Goal: Register for event/course: Sign up to attend an event or enroll in a course

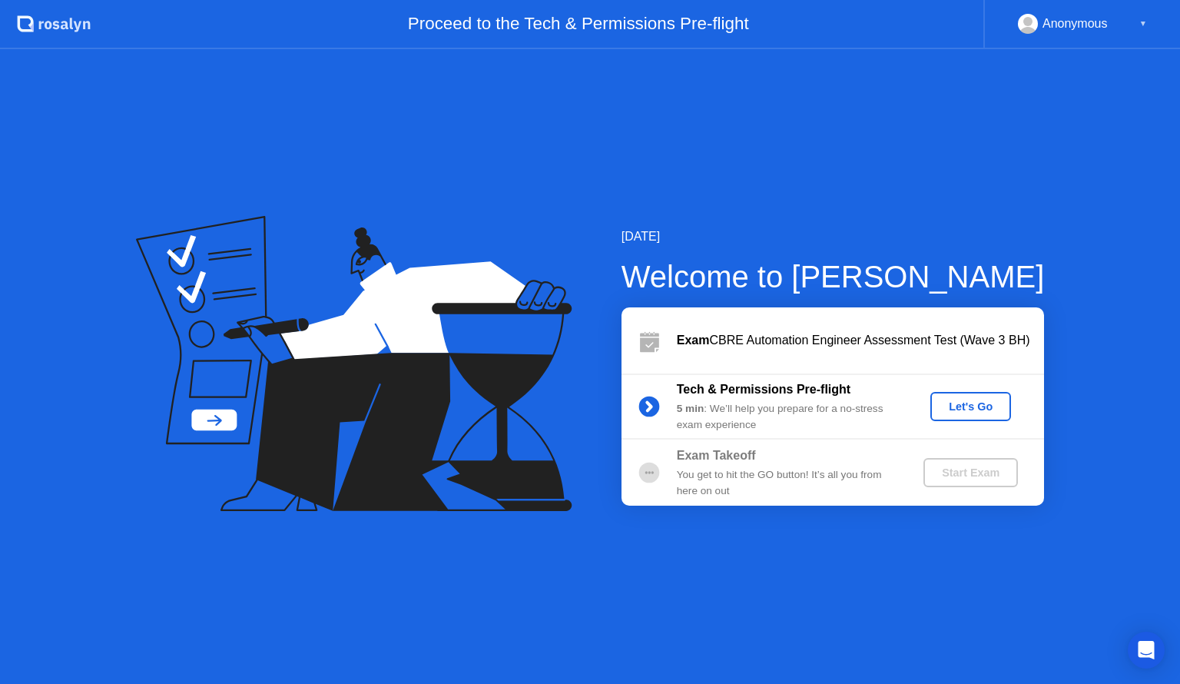
click at [979, 406] on div "Let's Go" at bounding box center [971, 406] width 68 height 12
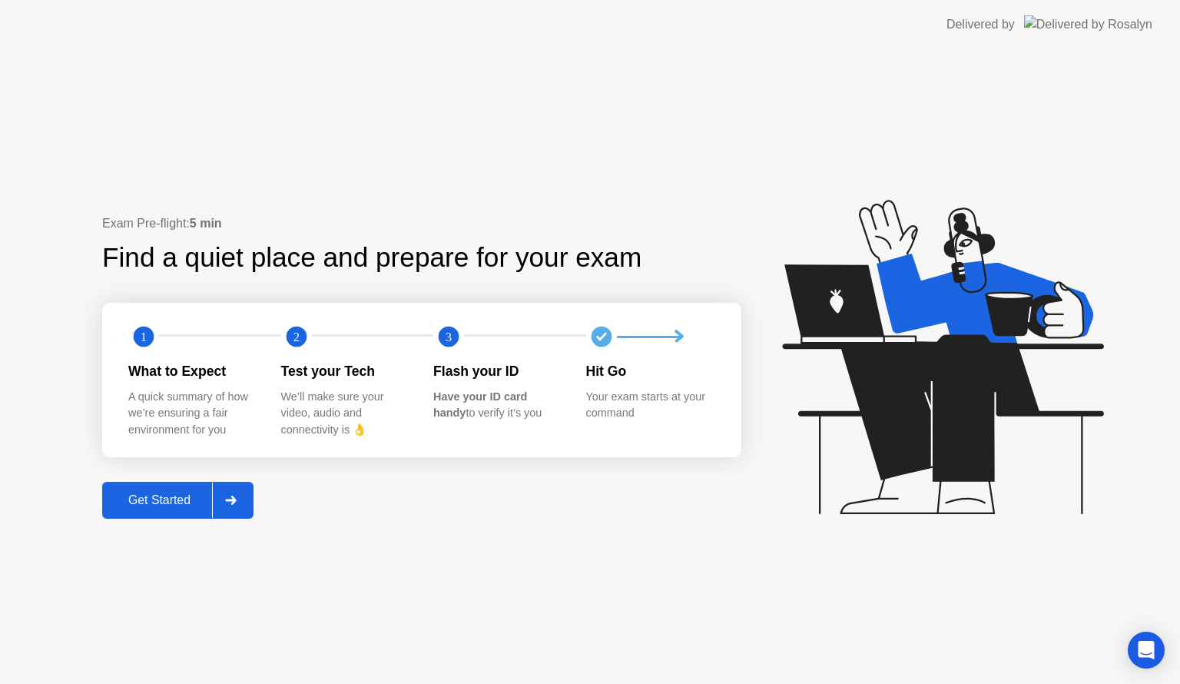
click at [157, 498] on div "Get Started" at bounding box center [159, 500] width 105 height 14
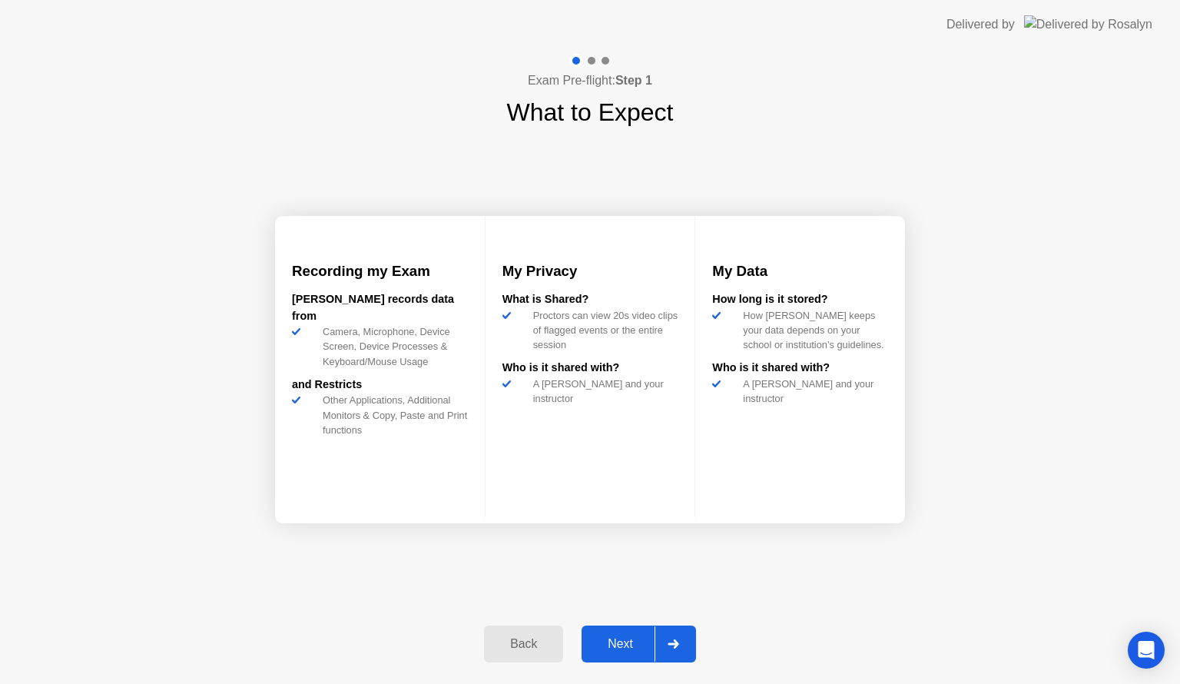
click at [614, 653] on button "Next" at bounding box center [639, 643] width 114 height 37
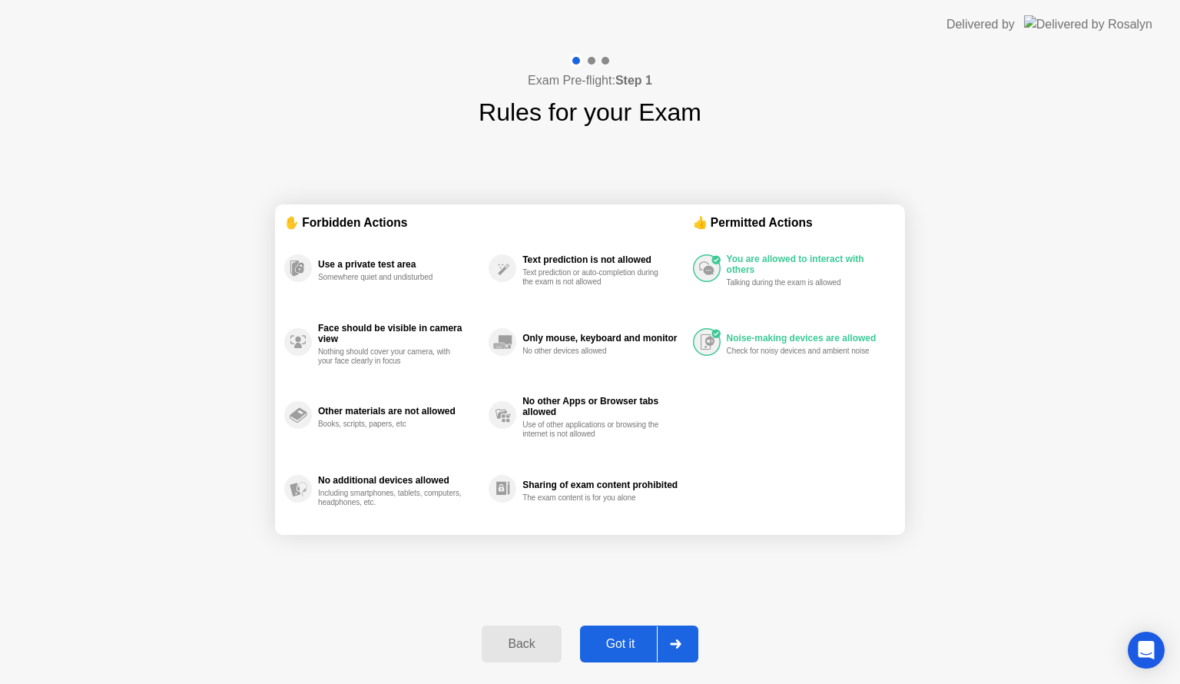
click at [614, 653] on button "Got it" at bounding box center [639, 643] width 118 height 37
select select "**********"
select select "*******"
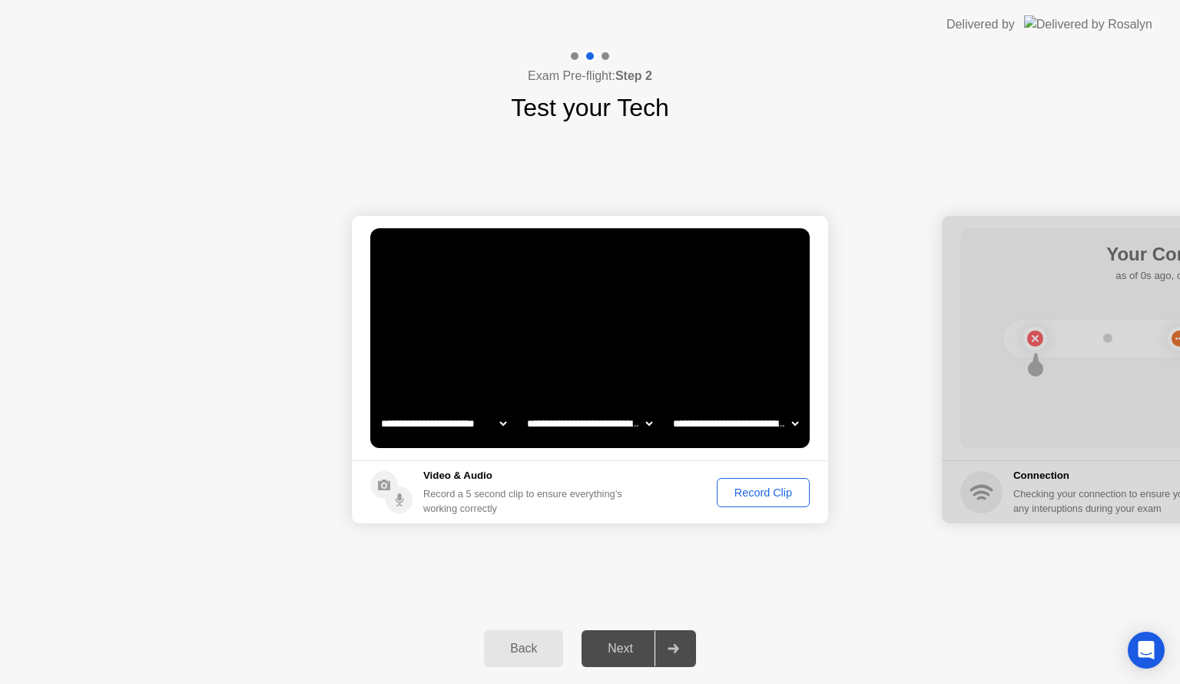
click at [767, 499] on div "Record Clip" at bounding box center [763, 492] width 82 height 12
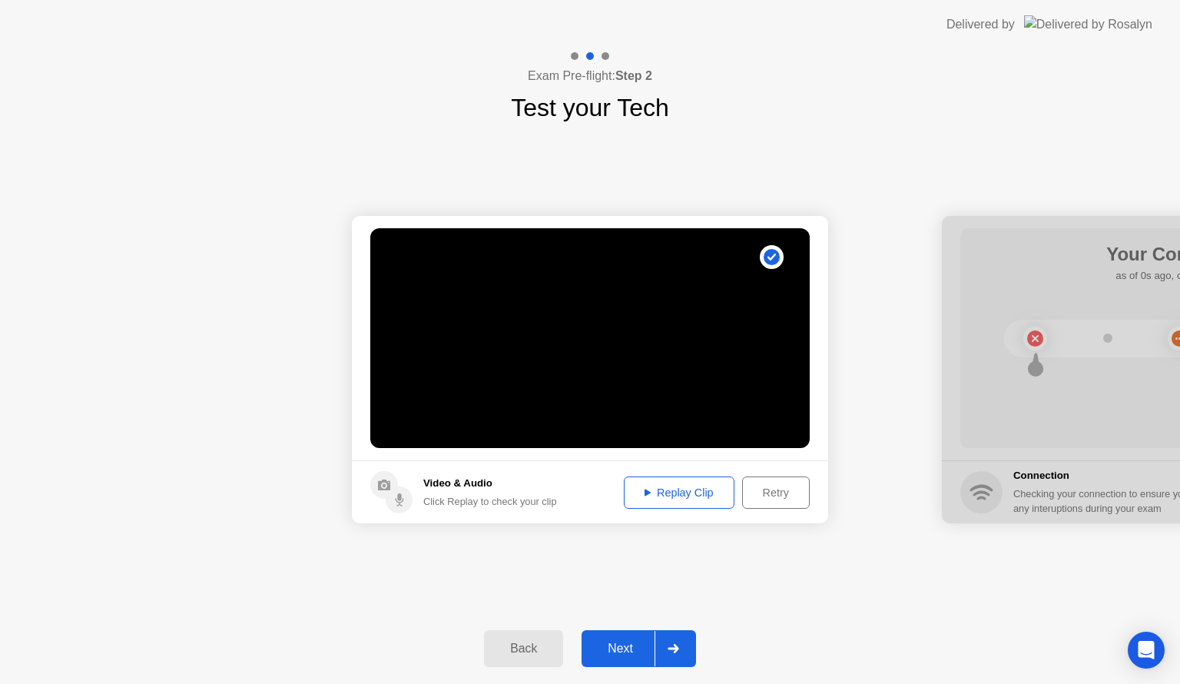
click at [621, 652] on div "Next" at bounding box center [620, 648] width 68 height 14
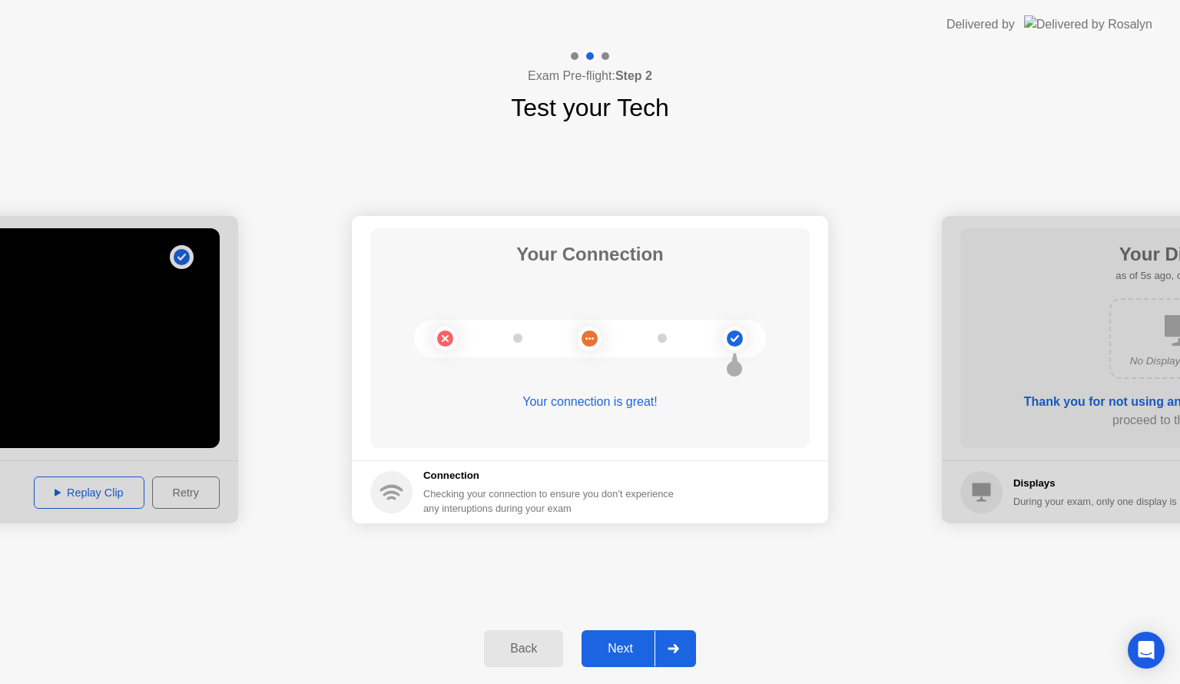
click at [621, 636] on button "Next" at bounding box center [639, 648] width 114 height 37
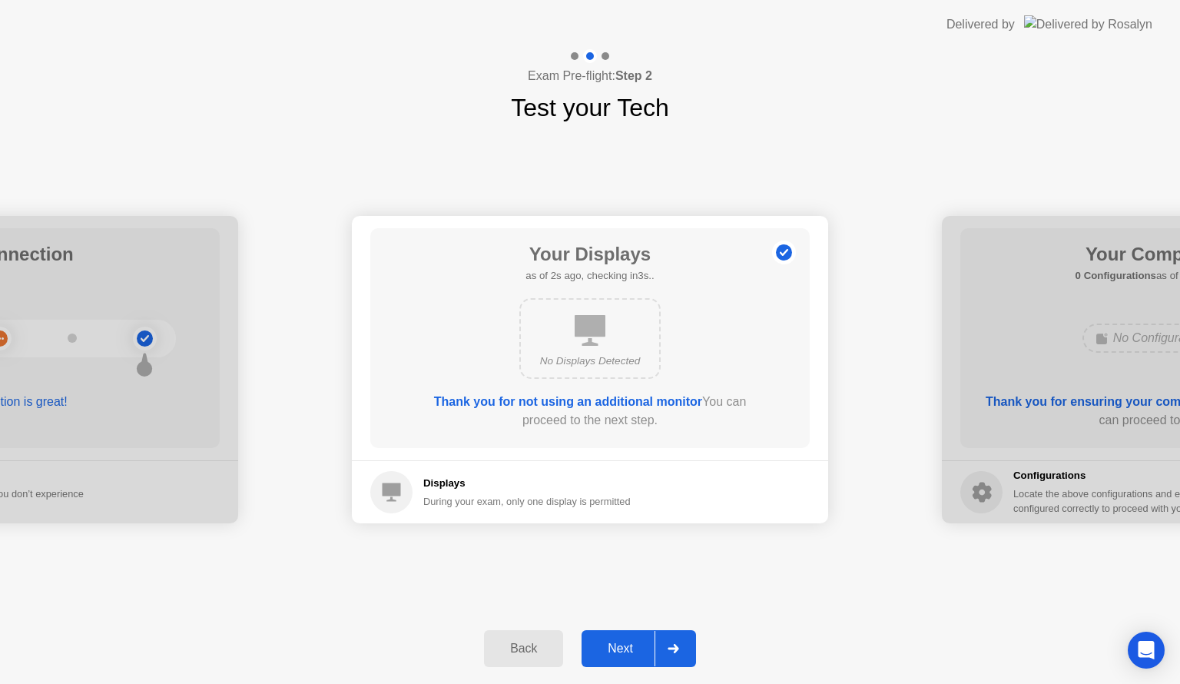
click at [612, 648] on div "Next" at bounding box center [620, 648] width 68 height 14
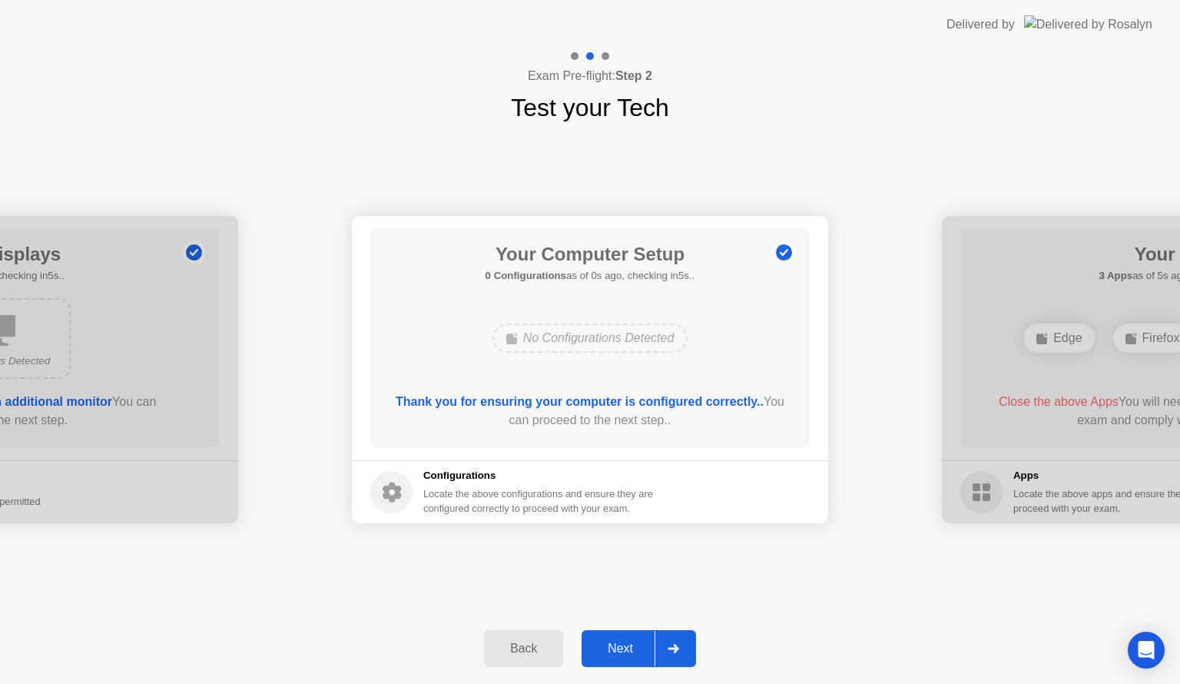
click at [612, 648] on div "Next" at bounding box center [620, 648] width 68 height 14
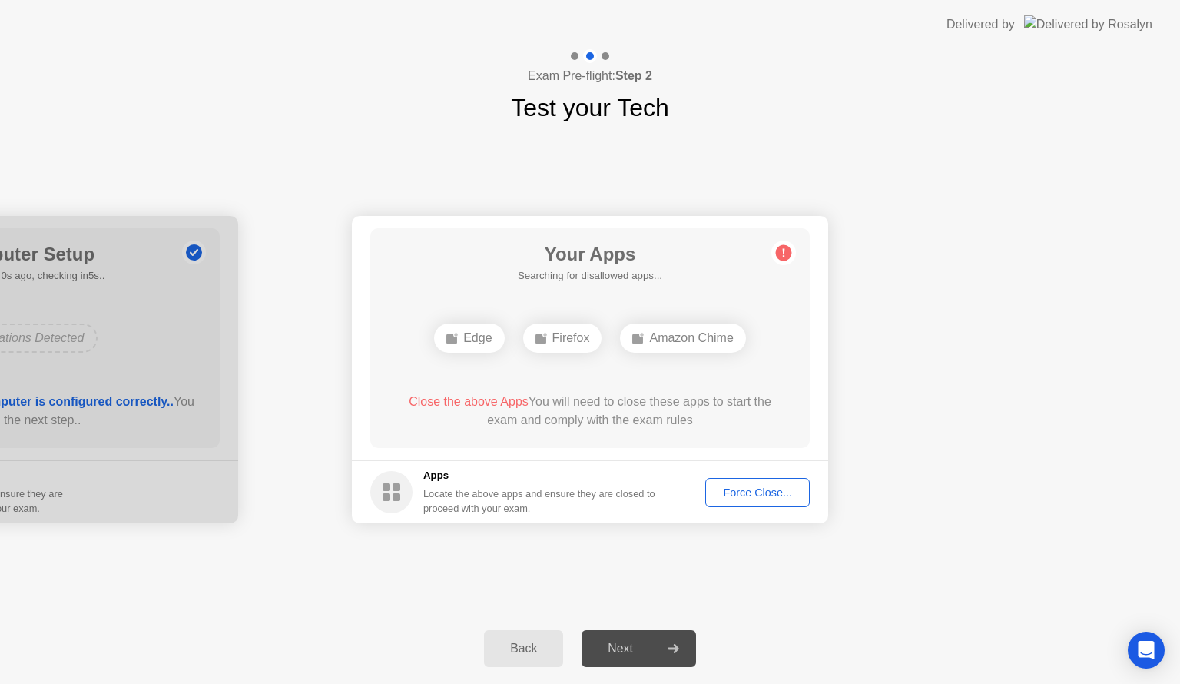
click at [749, 486] on div "Force Close..." at bounding box center [758, 492] width 94 height 12
click at [486, 340] on div "MS Teams" at bounding box center [500, 337] width 99 height 29
click at [615, 336] on div "Slack" at bounding box center [604, 337] width 71 height 29
click at [725, 498] on div "Force Close..." at bounding box center [758, 492] width 94 height 12
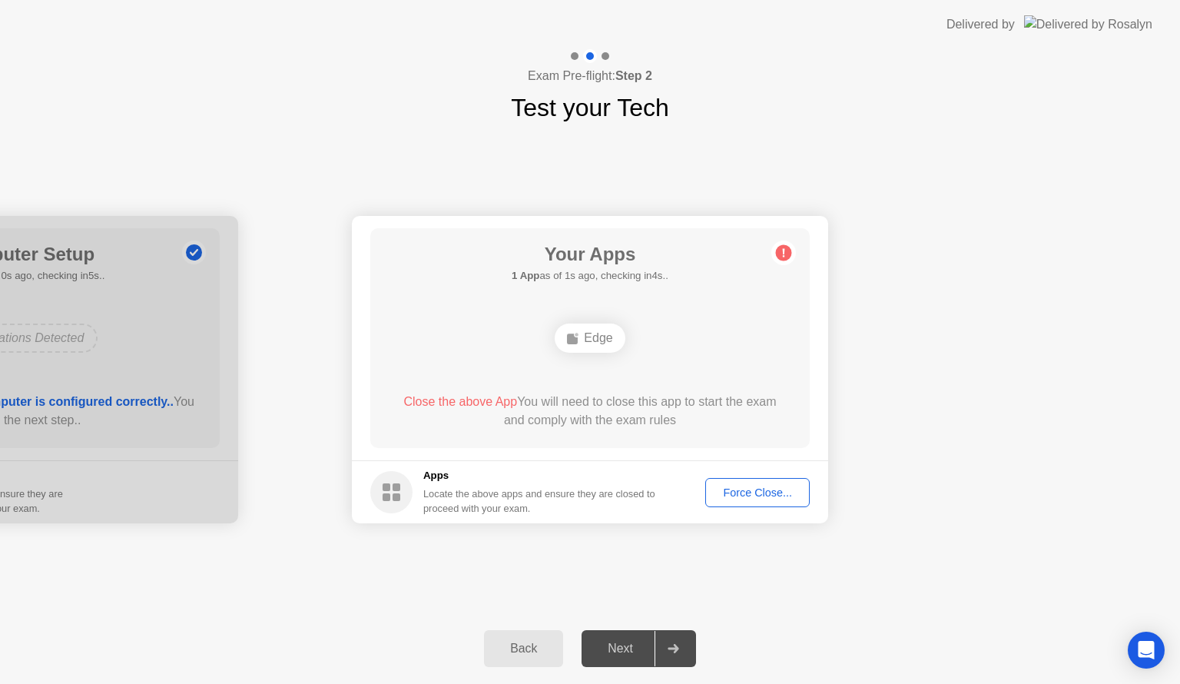
click at [796, 574] on div "**********" at bounding box center [590, 369] width 1180 height 487
click at [846, 618] on div "Back Next" at bounding box center [590, 648] width 1180 height 71
click at [768, 486] on div "Force Close..." at bounding box center [758, 492] width 94 height 12
click at [1151, 641] on icon "Open Intercom Messenger" at bounding box center [1146, 650] width 20 height 20
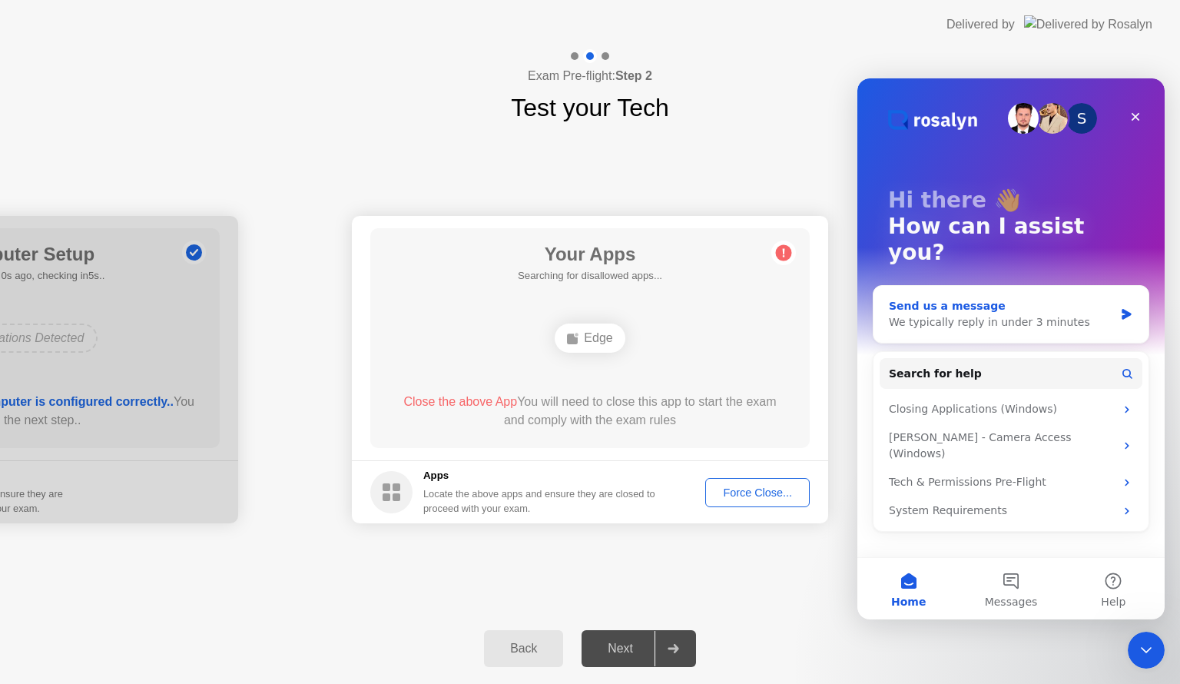
click at [1116, 286] on div "Send us a message We typically reply in under 3 minutes" at bounding box center [1011, 314] width 275 height 57
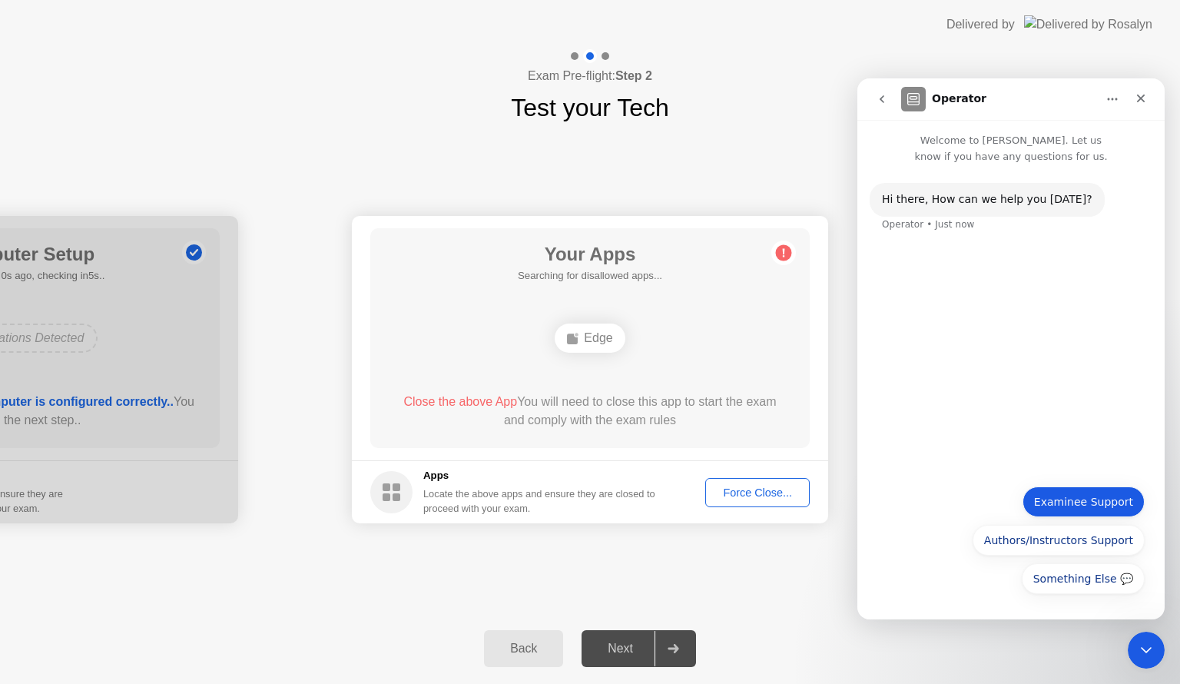
click at [1083, 498] on button "Examinee Support" at bounding box center [1084, 501] width 122 height 31
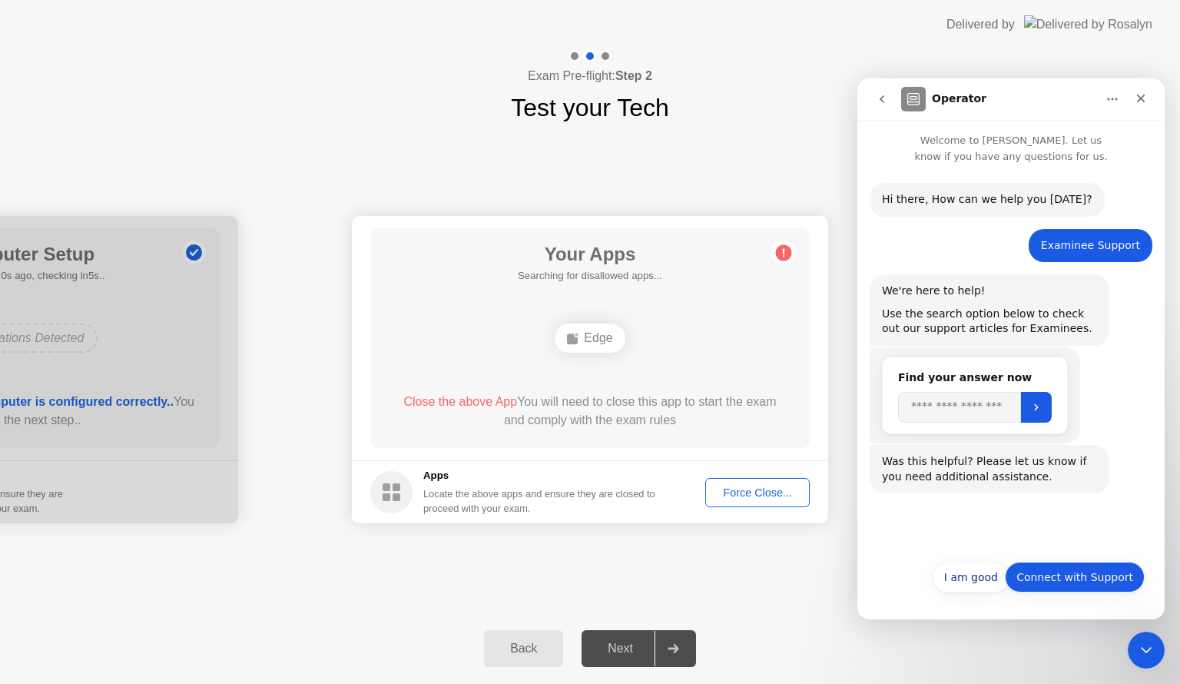
click at [1076, 573] on button "Connect with Support" at bounding box center [1075, 577] width 140 height 31
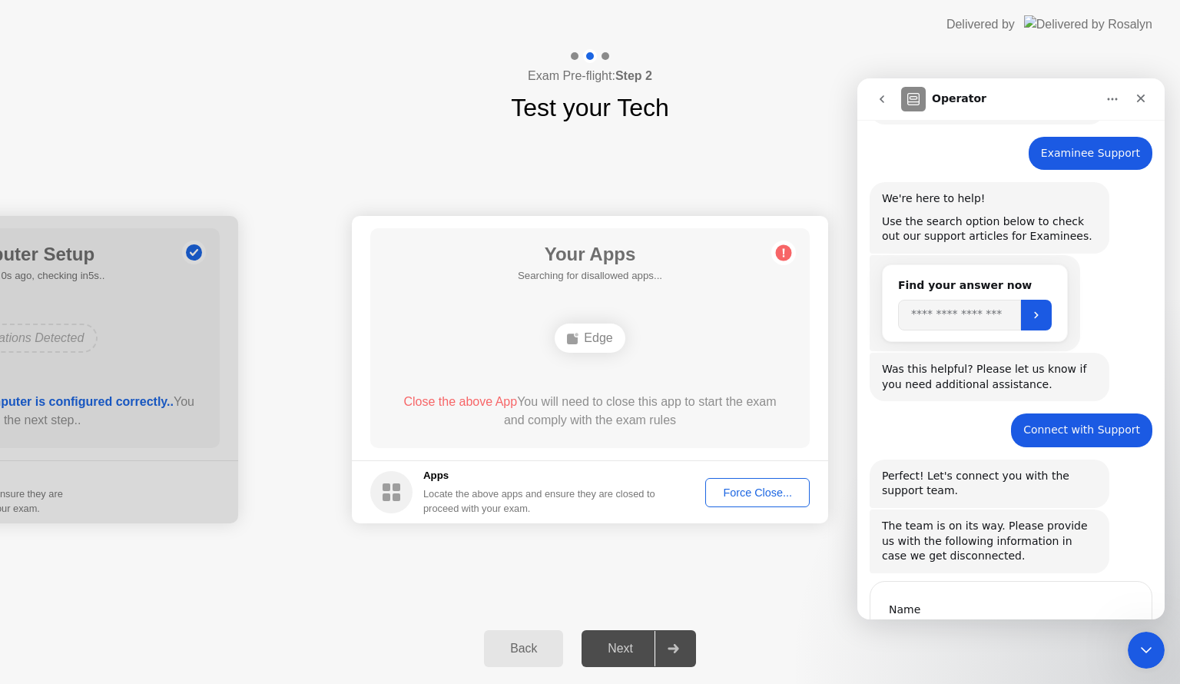
scroll to position [184, 0]
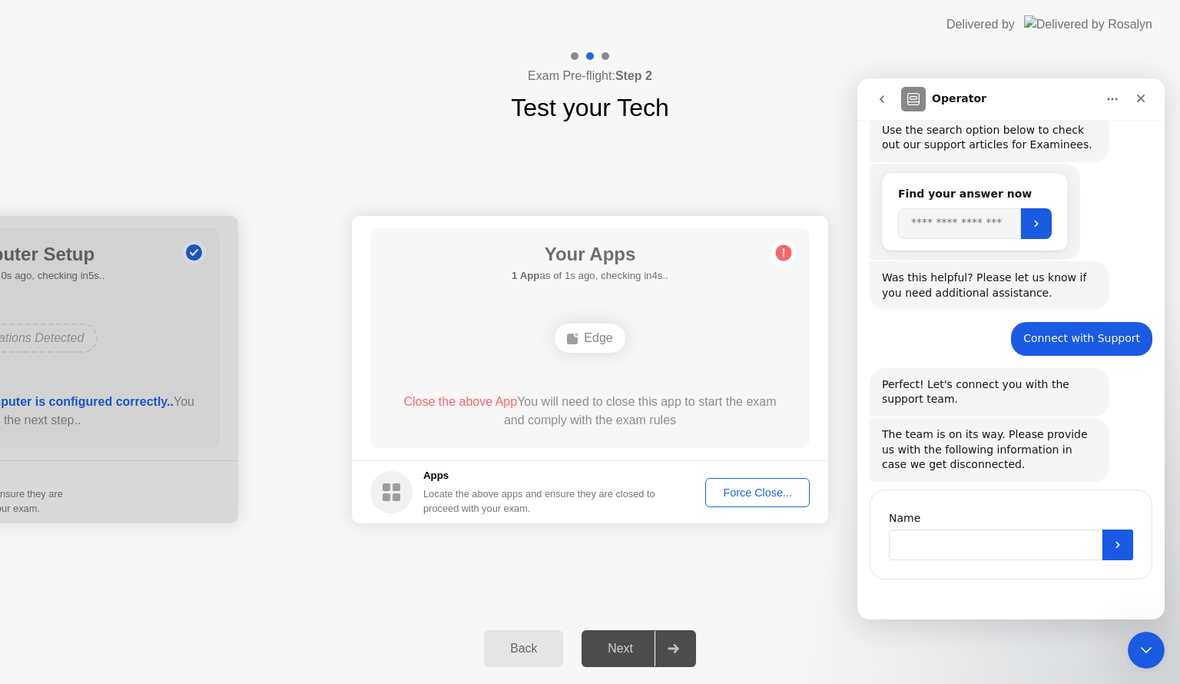
click at [962, 548] on input "Name" at bounding box center [996, 544] width 214 height 31
type input "**********"
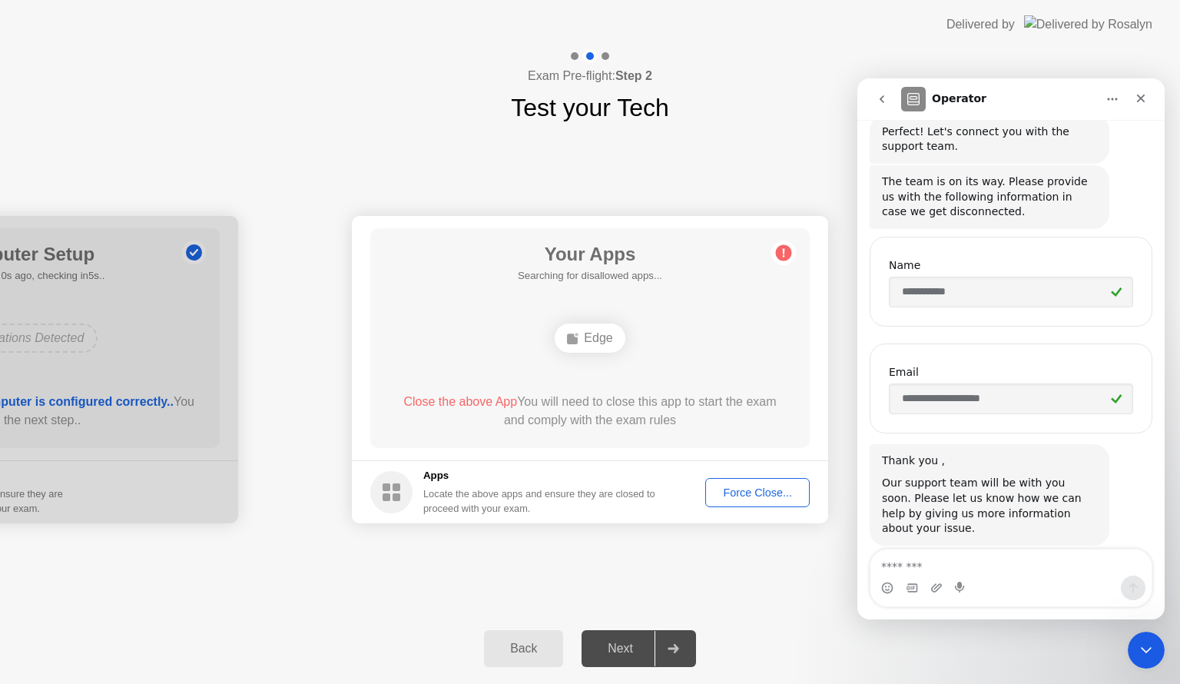
scroll to position [449, 0]
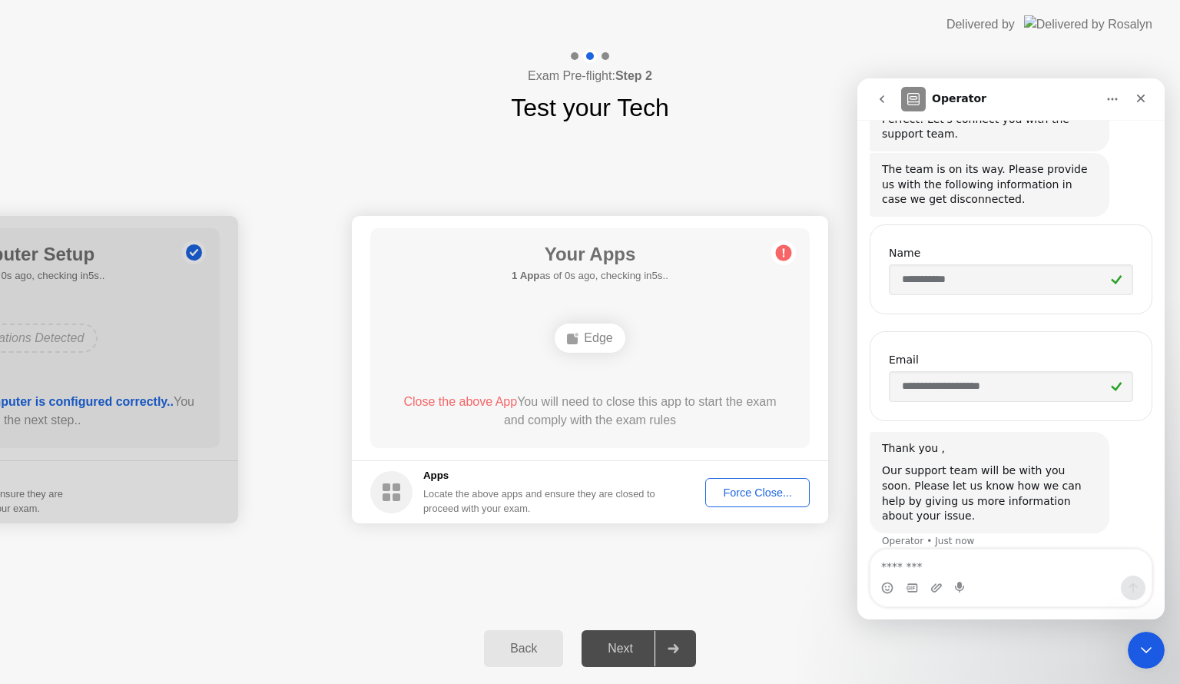
click at [984, 572] on textarea "Message…" at bounding box center [1010, 562] width 281 height 26
type textarea "*"
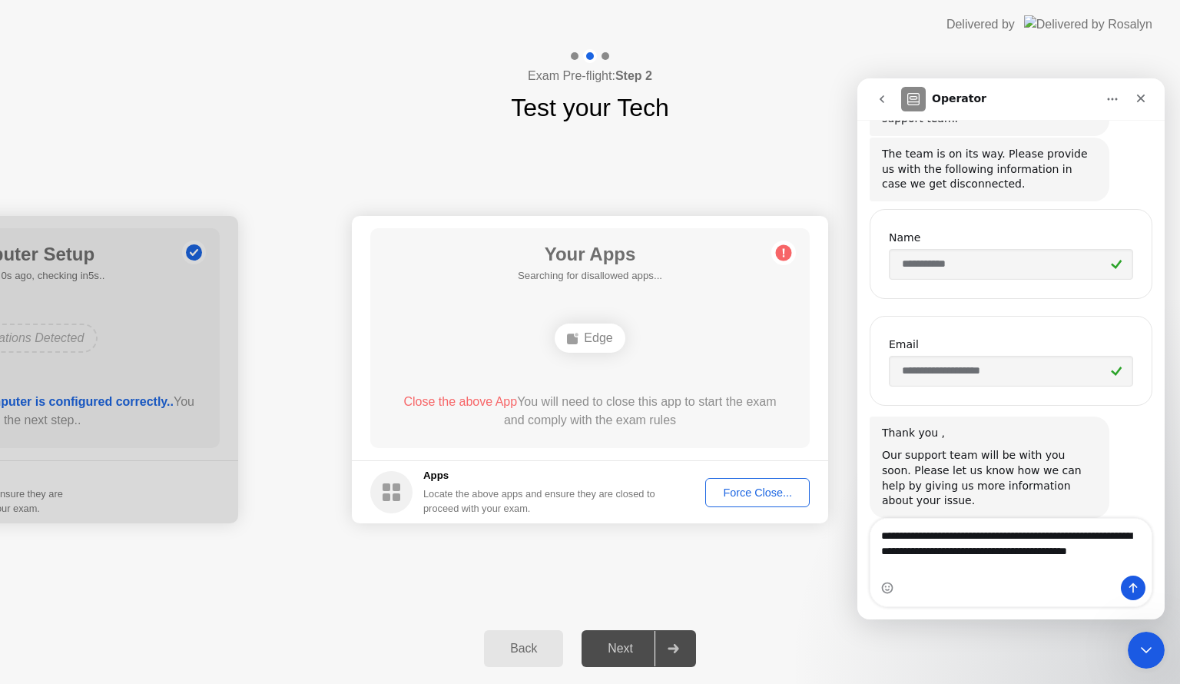
scroll to position [479, 0]
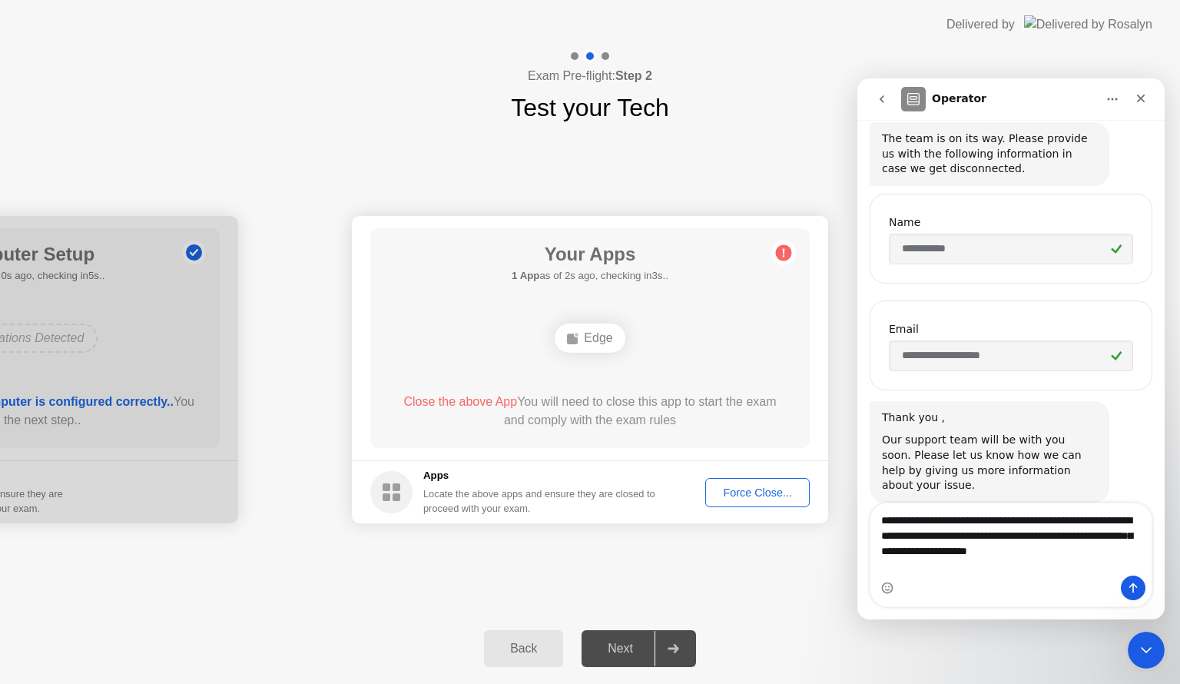
type textarea "**********"
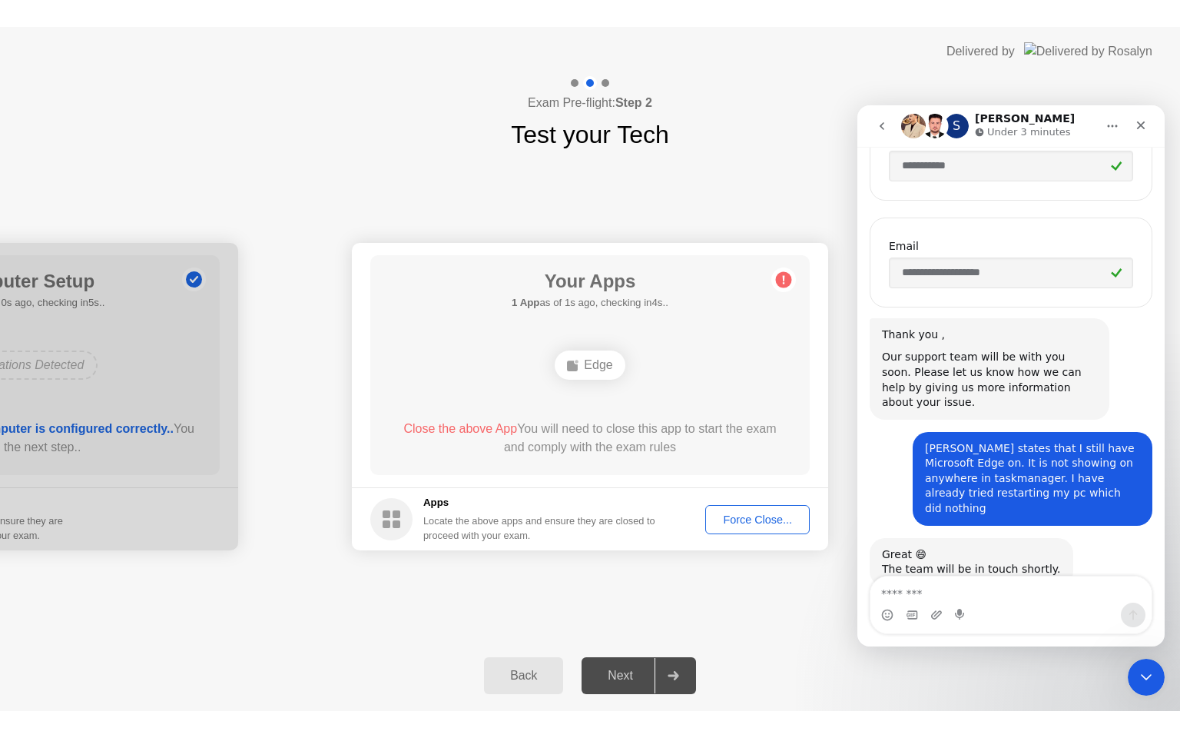
scroll to position [600, 0]
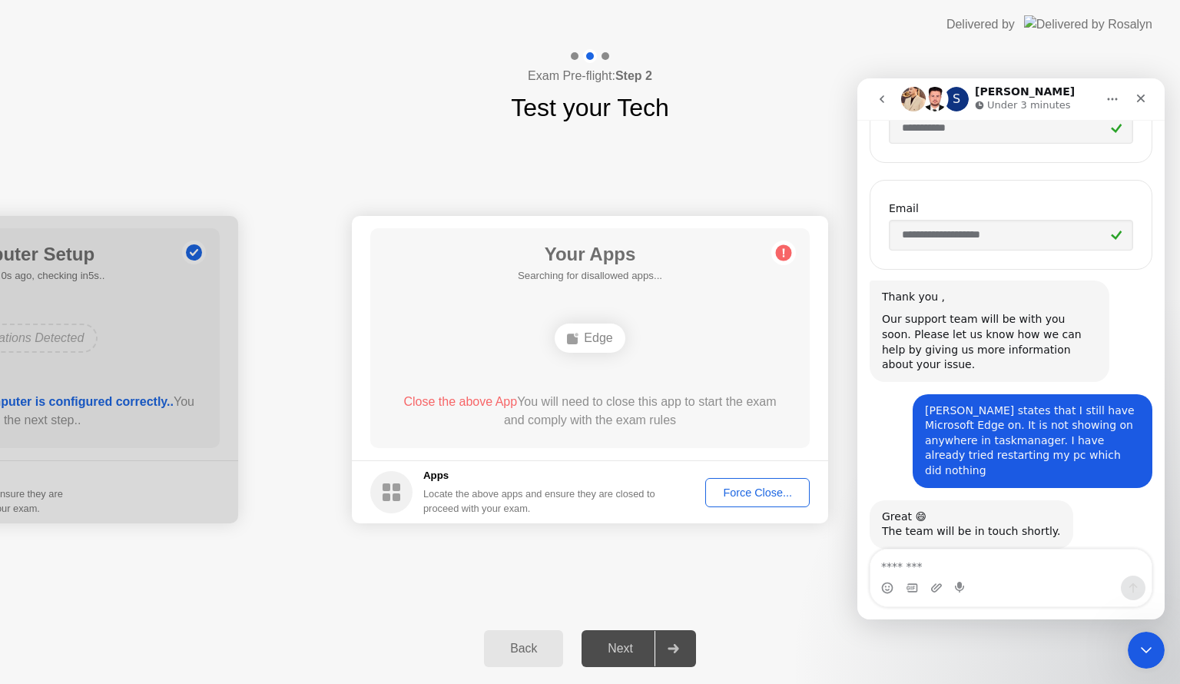
click at [760, 493] on div "Force Close..." at bounding box center [758, 492] width 94 height 12
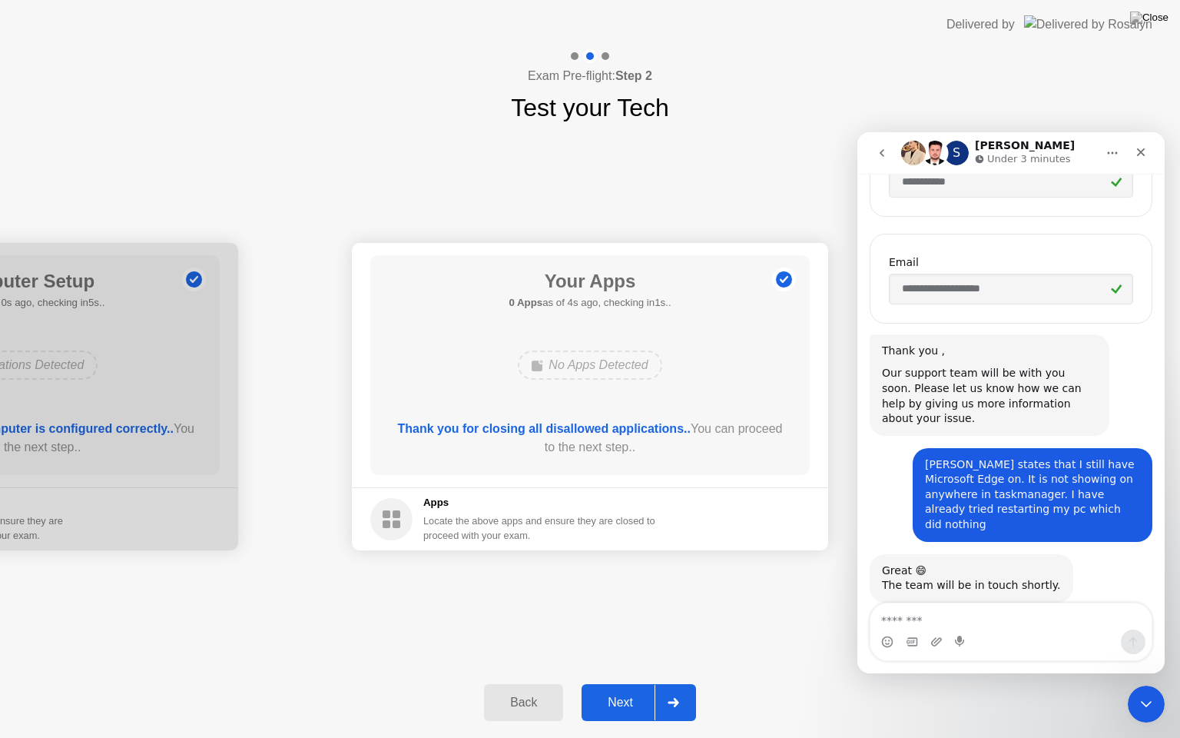
click at [625, 683] on div "Next" at bounding box center [620, 702] width 68 height 14
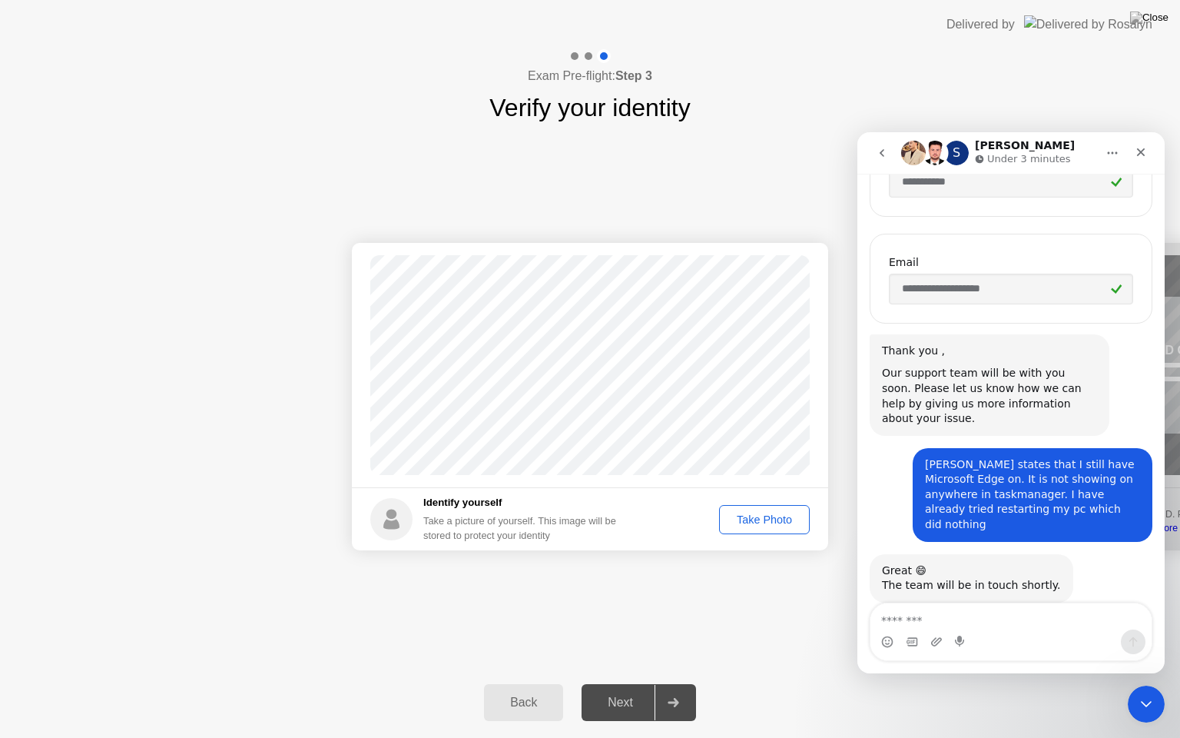
click at [764, 513] on div "Take Photo" at bounding box center [764, 519] width 80 height 12
click at [1142, 153] on icon "Close" at bounding box center [1141, 152] width 8 height 8
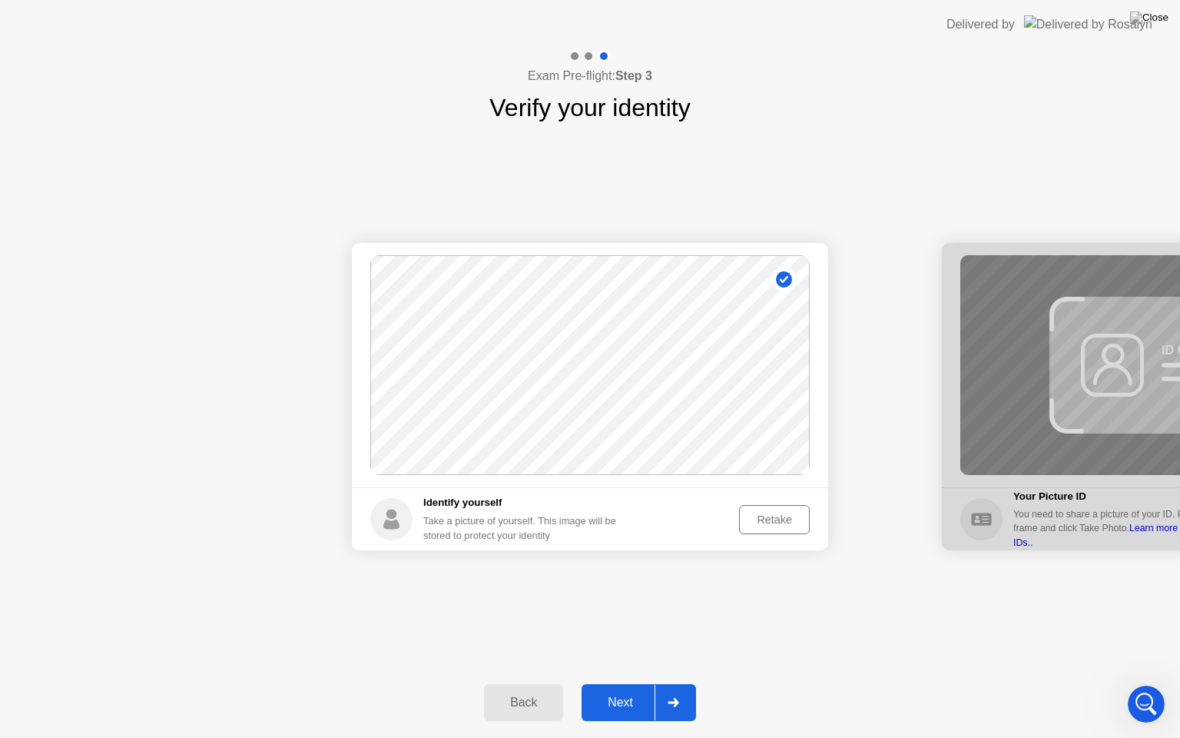
click at [624, 683] on div "Next" at bounding box center [620, 702] width 68 height 14
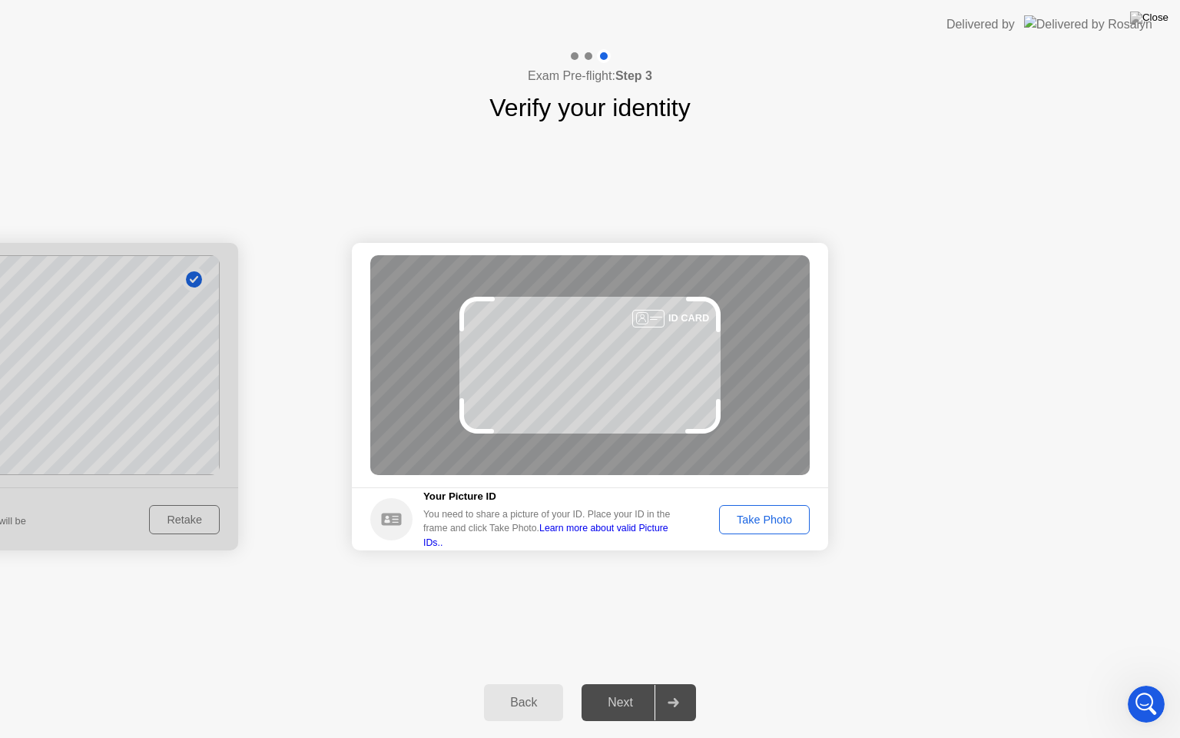
click at [760, 513] on div "Take Photo" at bounding box center [764, 519] width 80 height 12
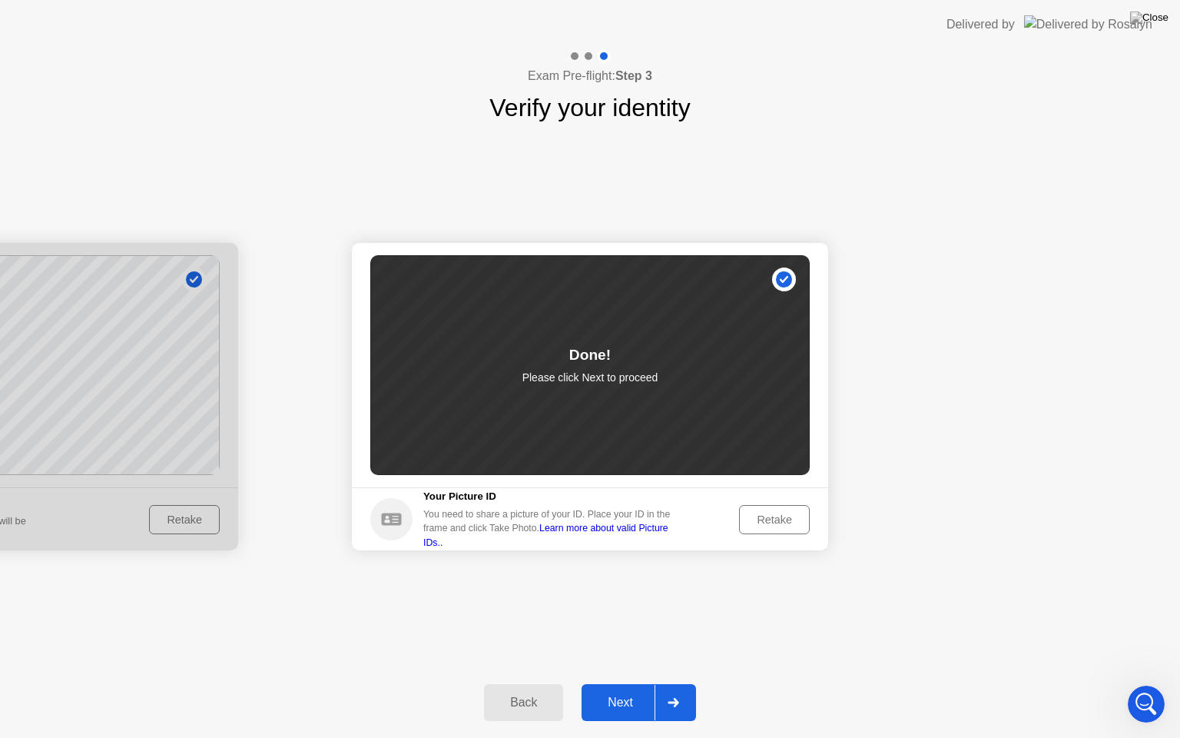
click at [619, 683] on div "Next" at bounding box center [620, 702] width 68 height 14
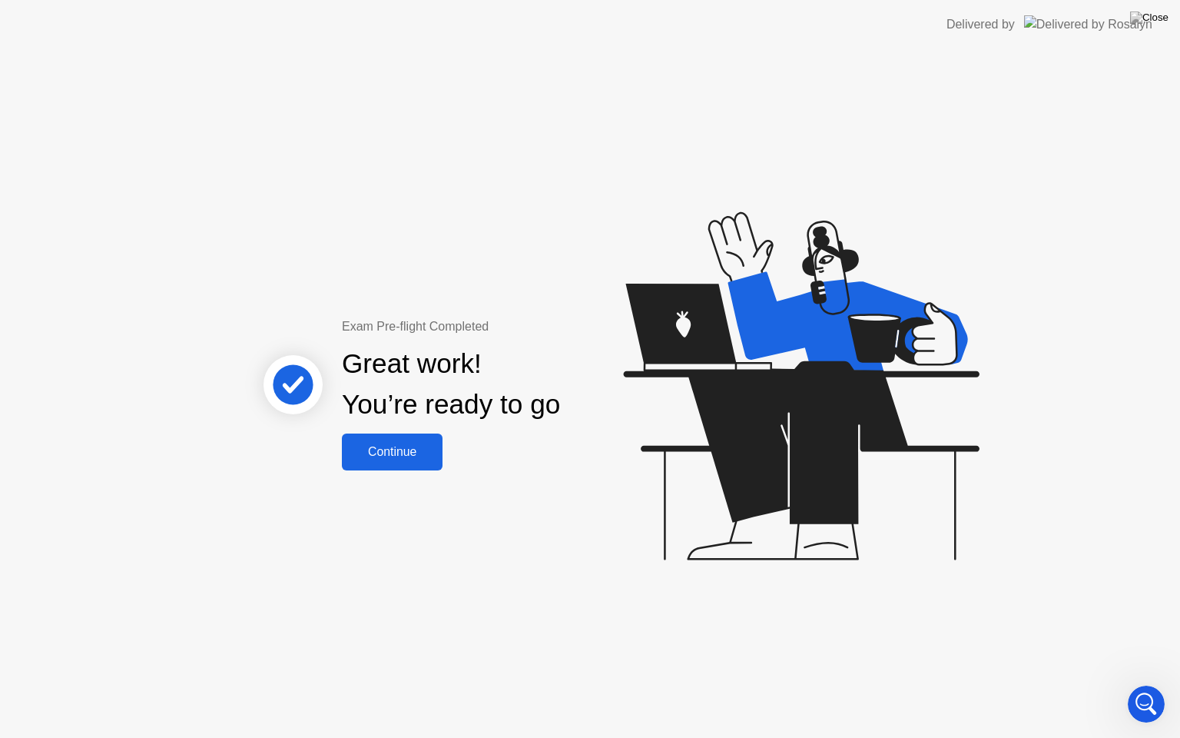
click at [396, 462] on button "Continue" at bounding box center [392, 451] width 101 height 37
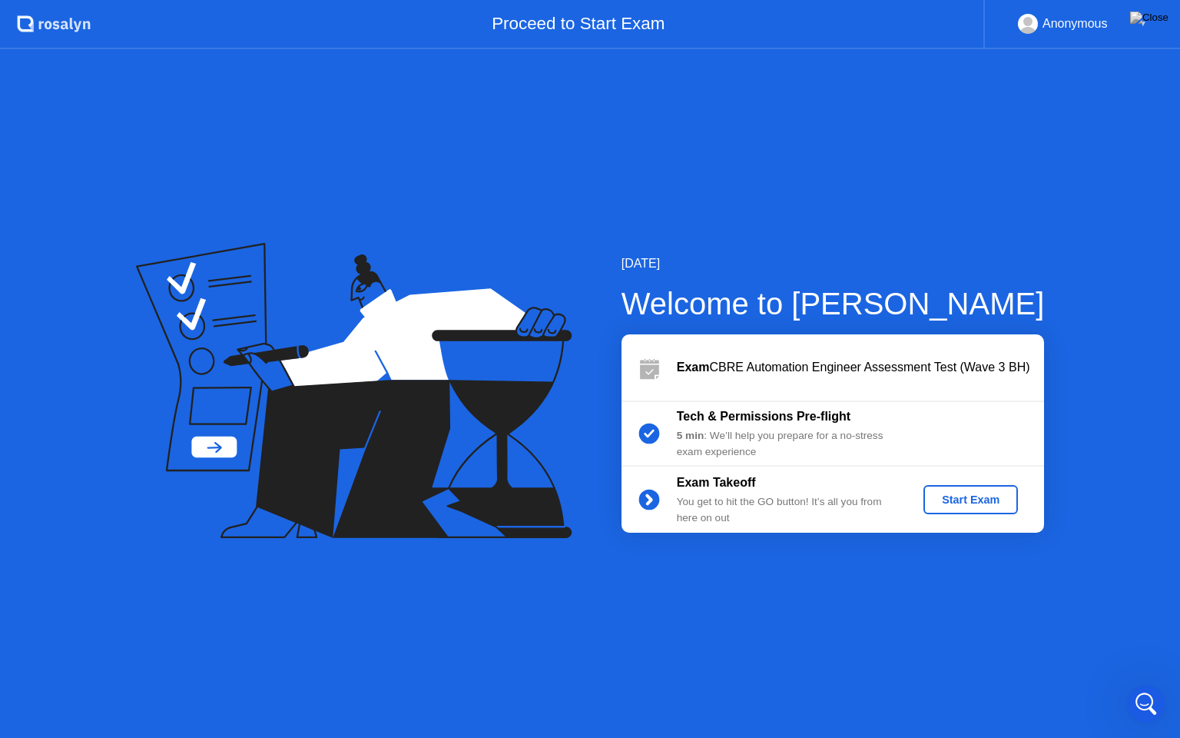
click at [946, 499] on div "Start Exam" at bounding box center [971, 499] width 82 height 12
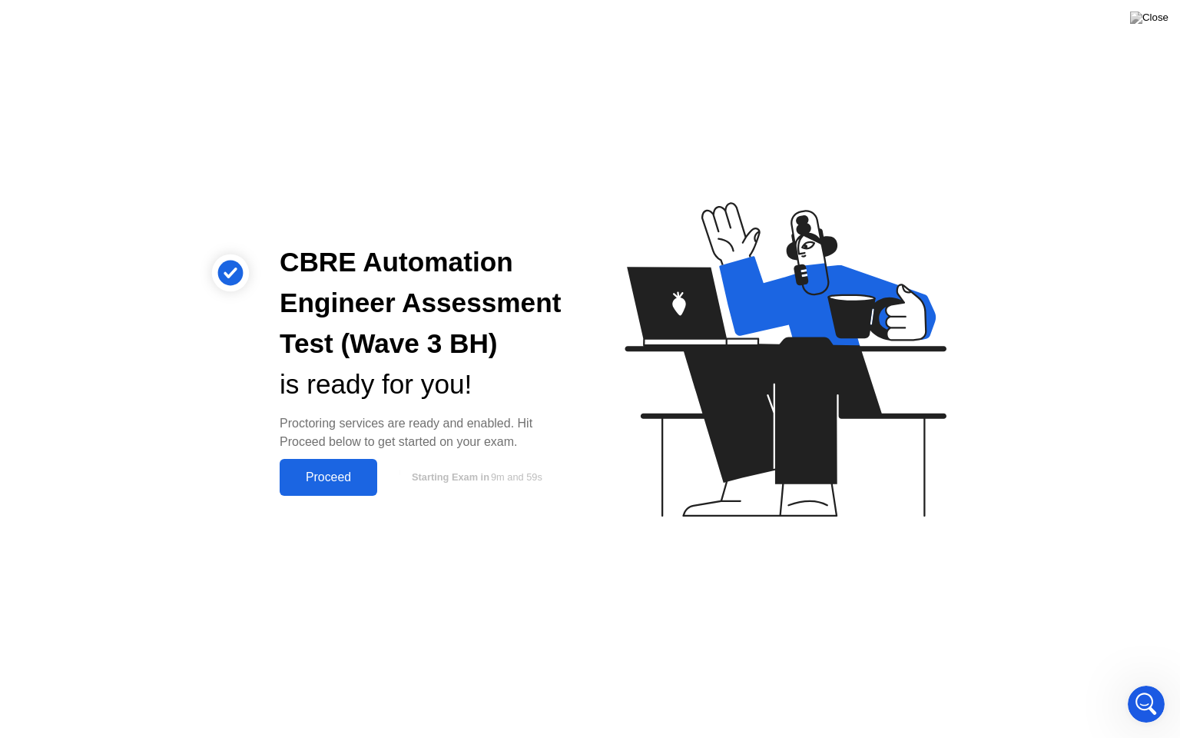
click at [363, 470] on div "Proceed" at bounding box center [328, 477] width 88 height 14
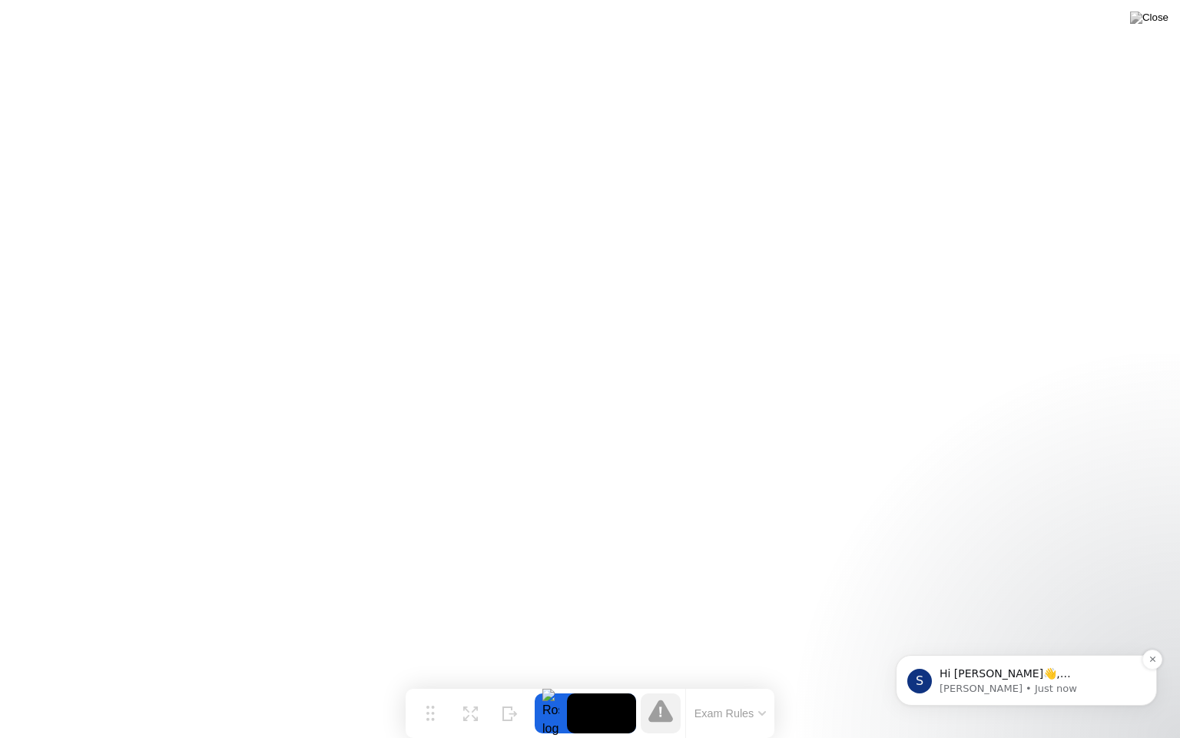
click at [1085, 681] on p "[PERSON_NAME] • Just now" at bounding box center [1039, 688] width 198 height 14
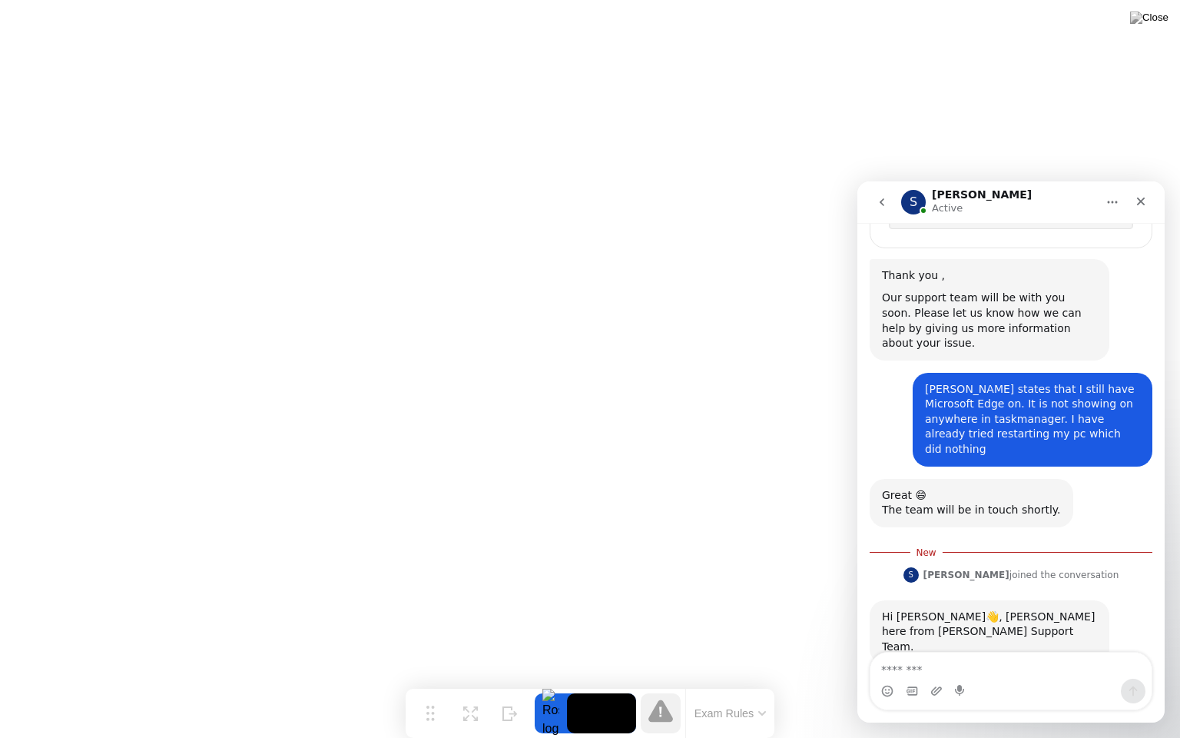
scroll to position [781, 0]
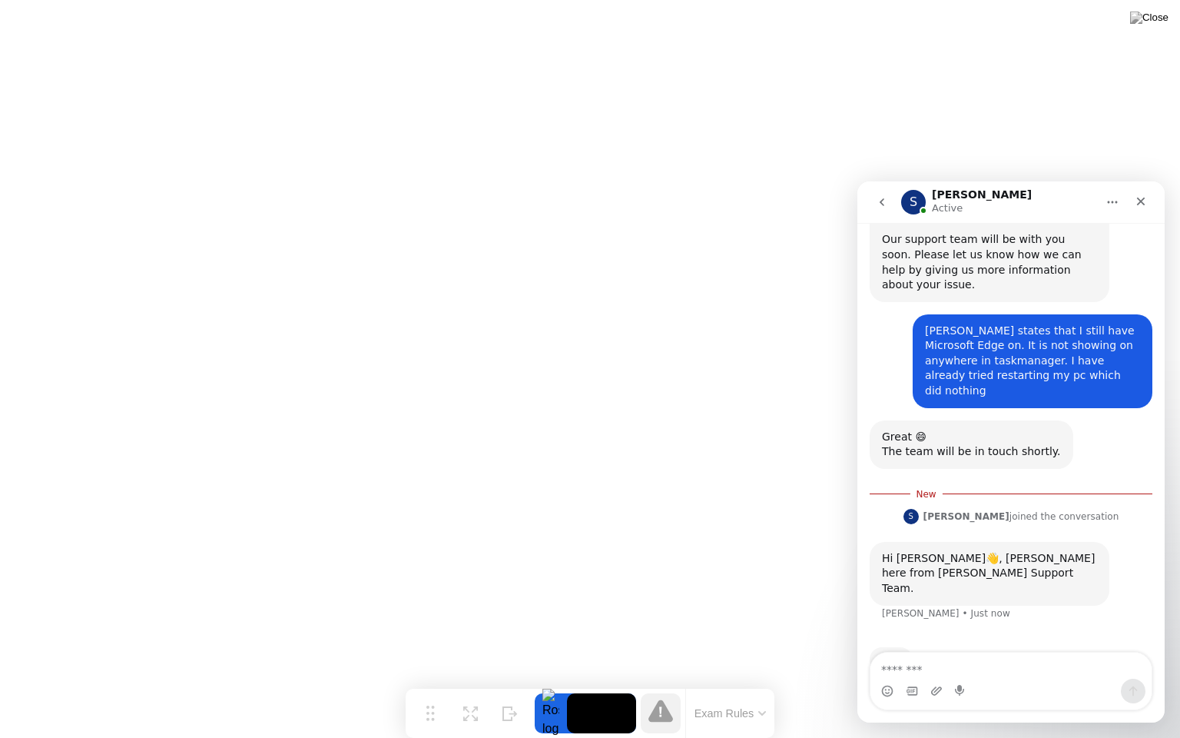
click at [1026, 681] on div "Intercom messenger" at bounding box center [1010, 690] width 281 height 25
click at [1017, 675] on textarea "Message…" at bounding box center [1010, 665] width 281 height 26
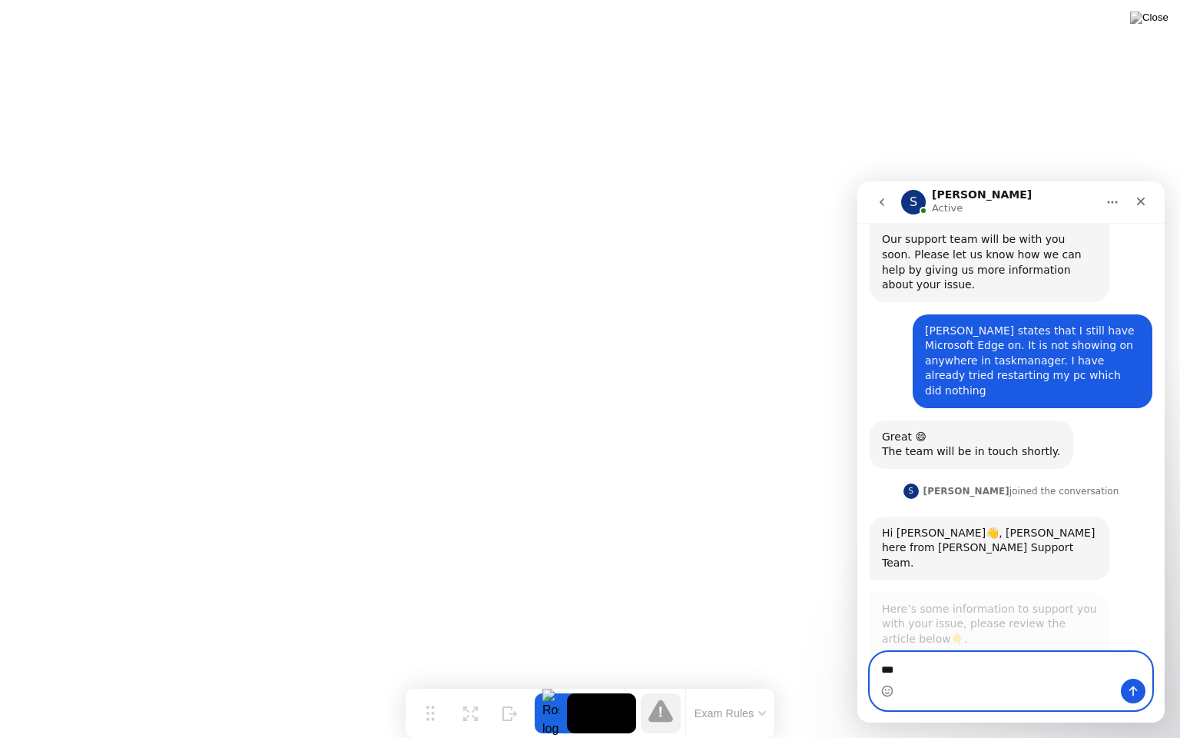
scroll to position [2, 0]
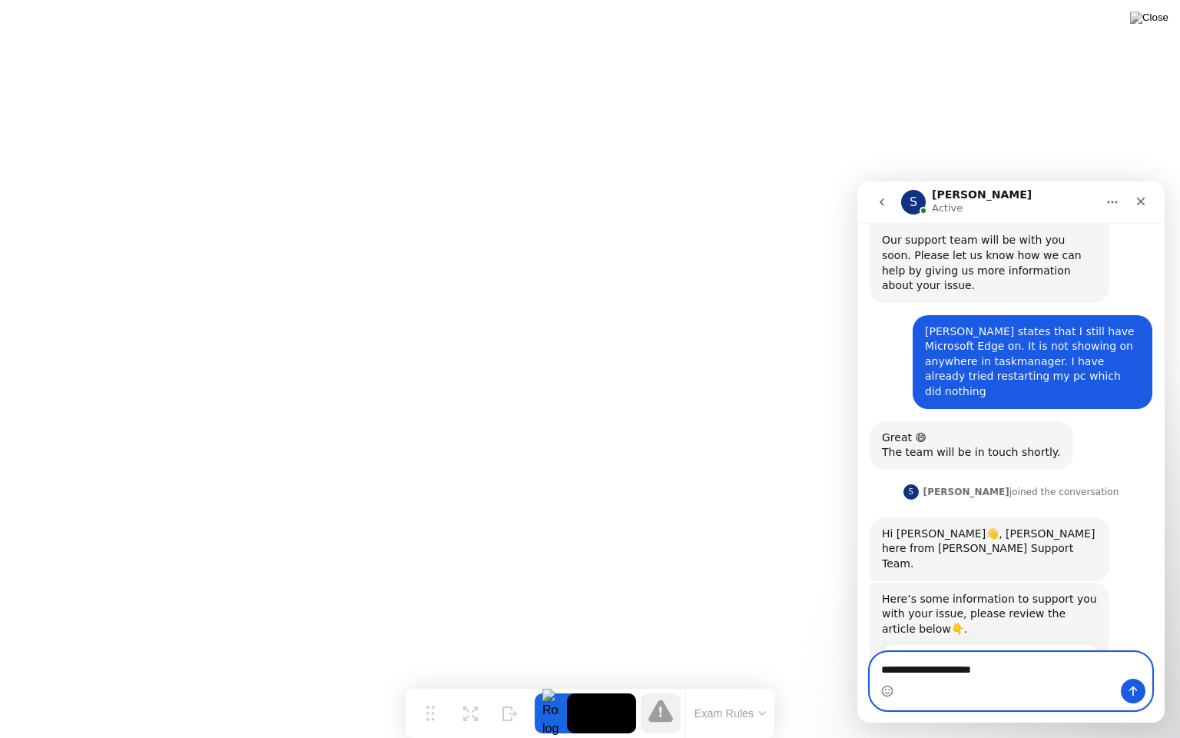
type textarea "**********"
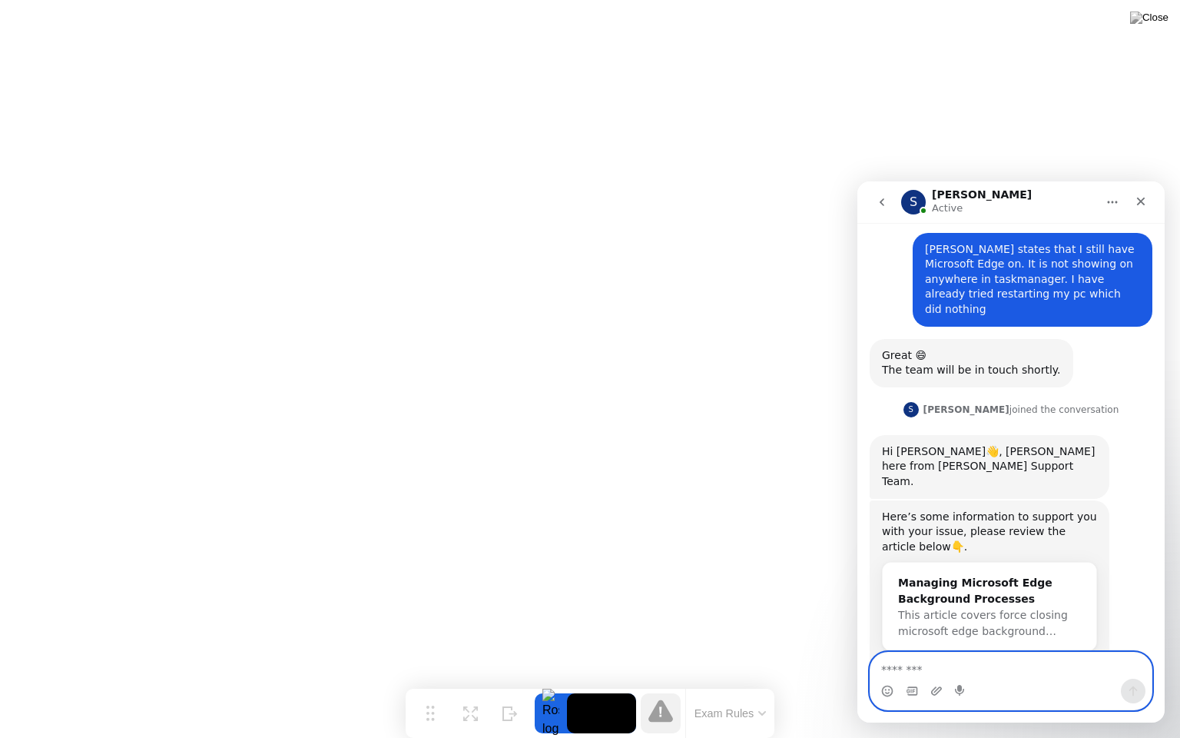
scroll to position [948, 0]
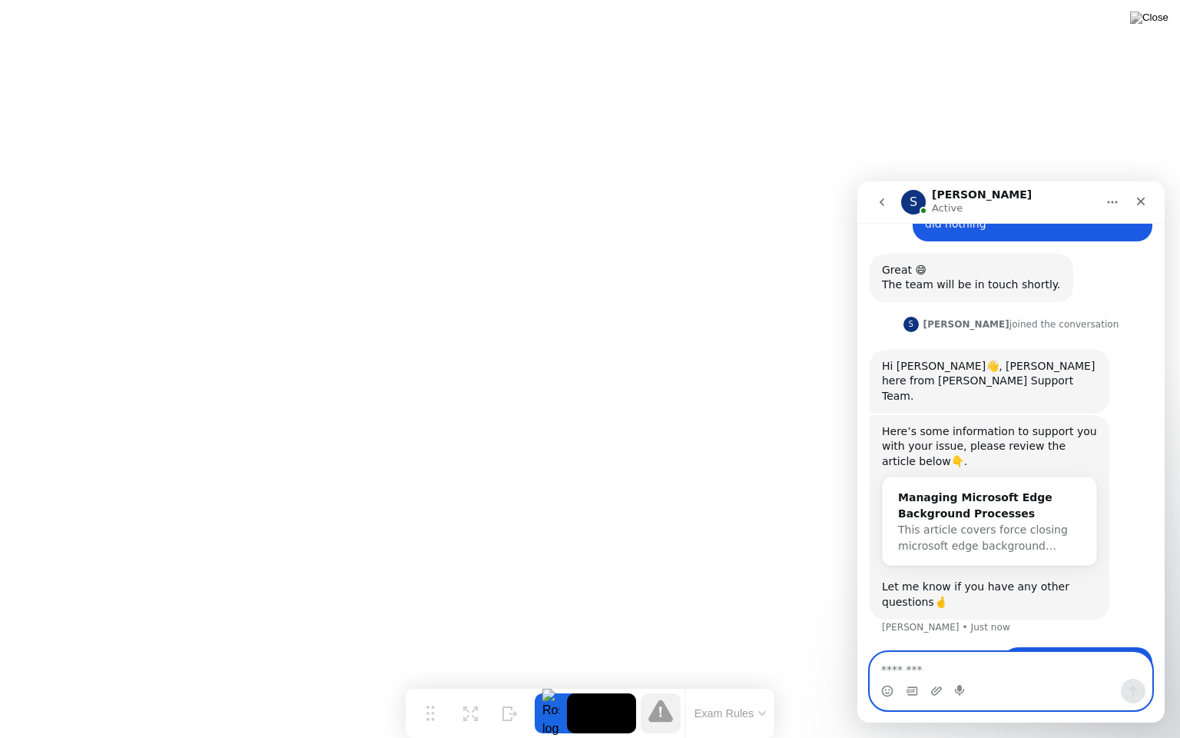
click at [1015, 667] on textarea "Message…" at bounding box center [1010, 665] width 281 height 26
type textarea "**********"
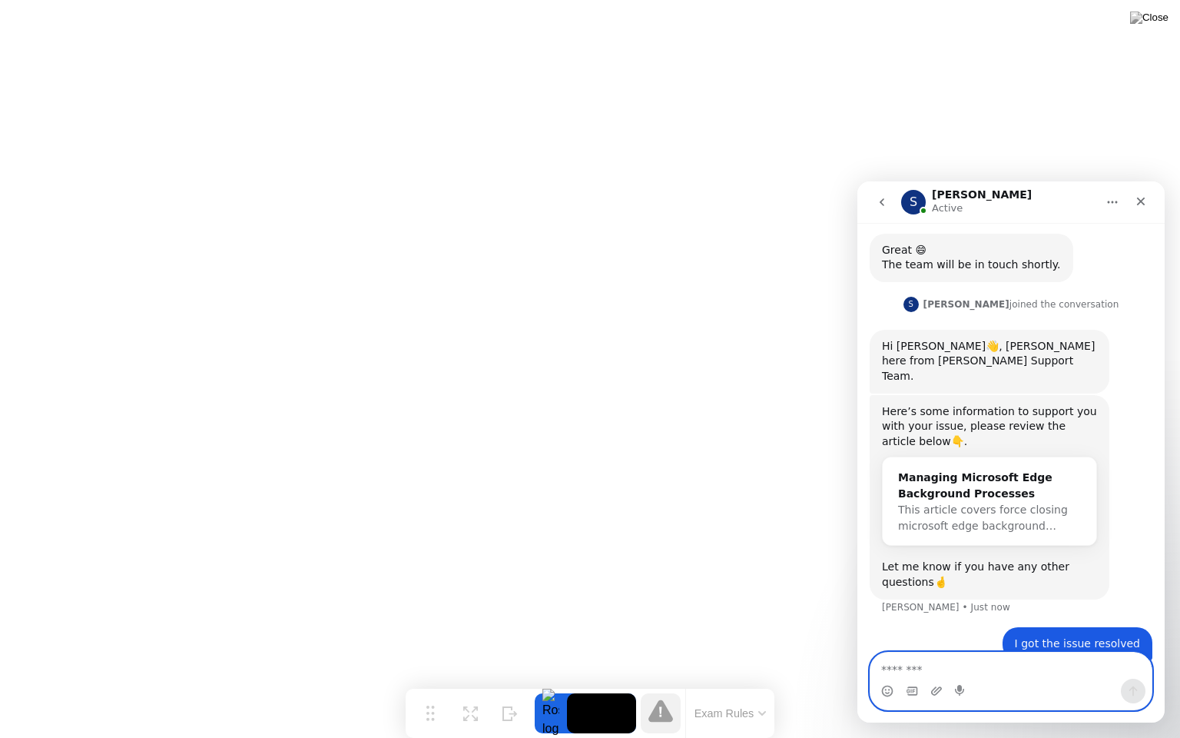
scroll to position [983, 0]
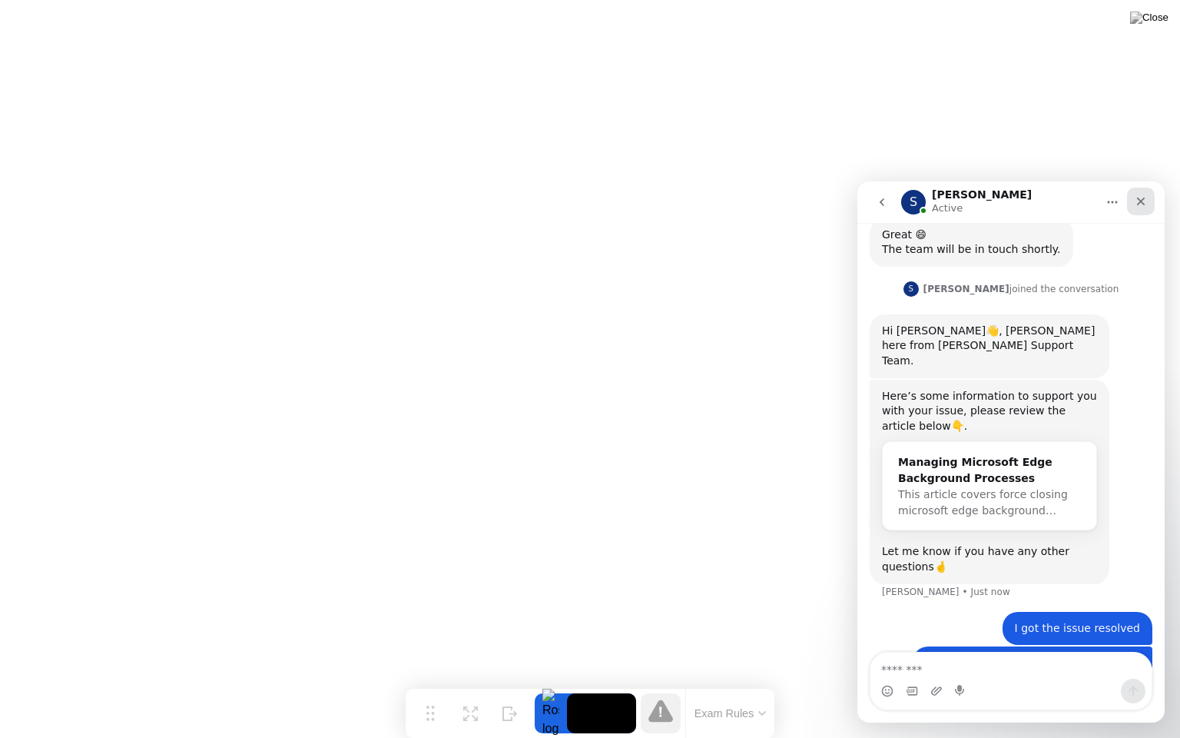
click at [1144, 193] on div "Close" at bounding box center [1141, 201] width 28 height 28
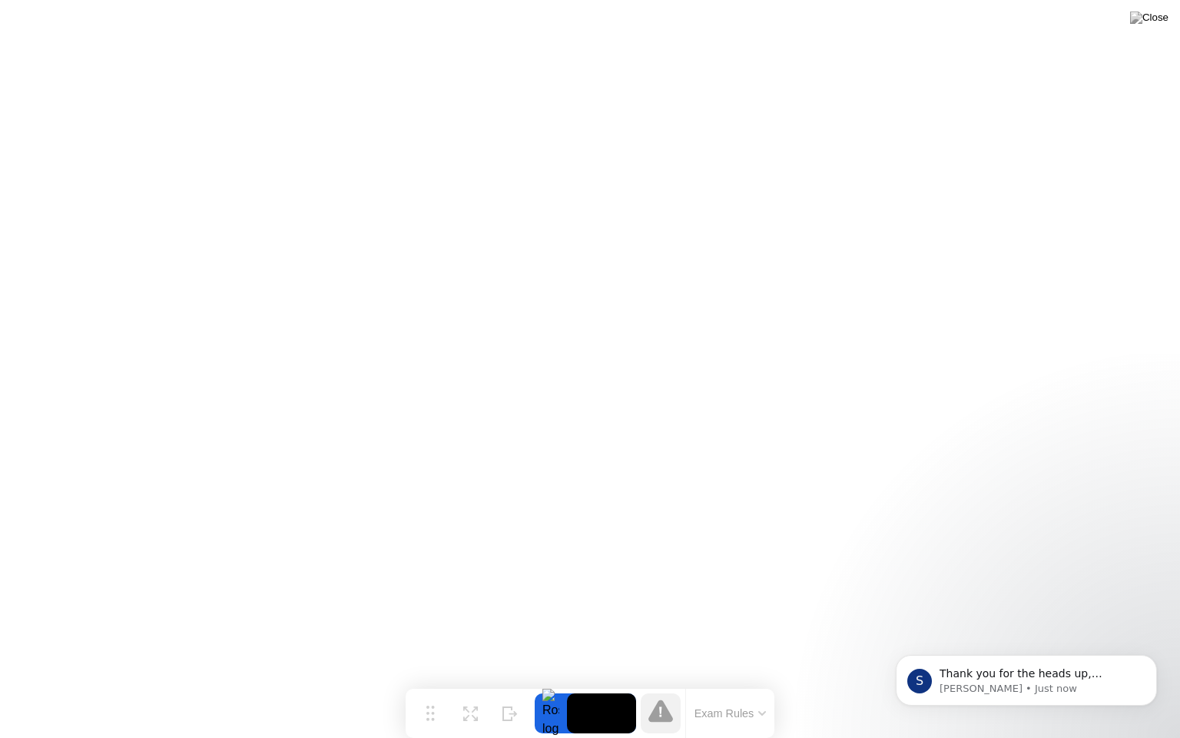
scroll to position [1044, 0]
click at [1011, 671] on p "Thank you for the heads up, [PERSON_NAME]. Please continue with your exam as us…" at bounding box center [1039, 673] width 198 height 15
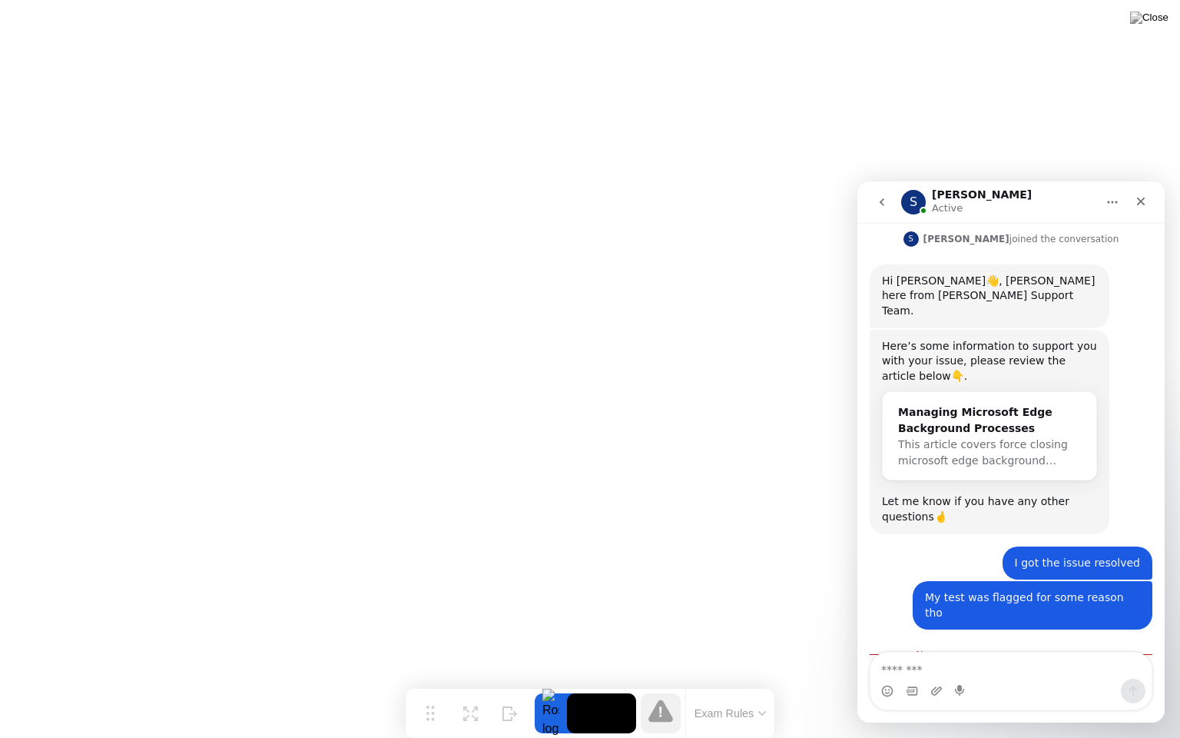
scroll to position [1069, 0]
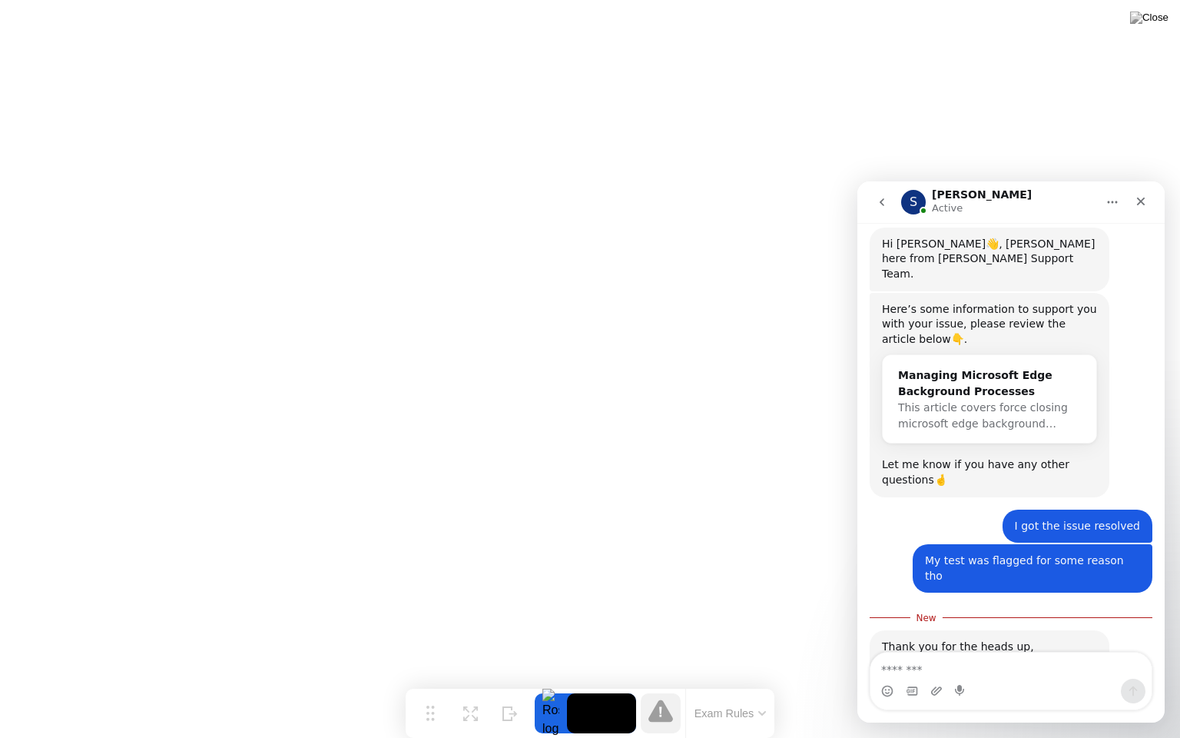
click at [965, 665] on textarea "Message…" at bounding box center [1010, 665] width 281 height 26
type textarea "****"
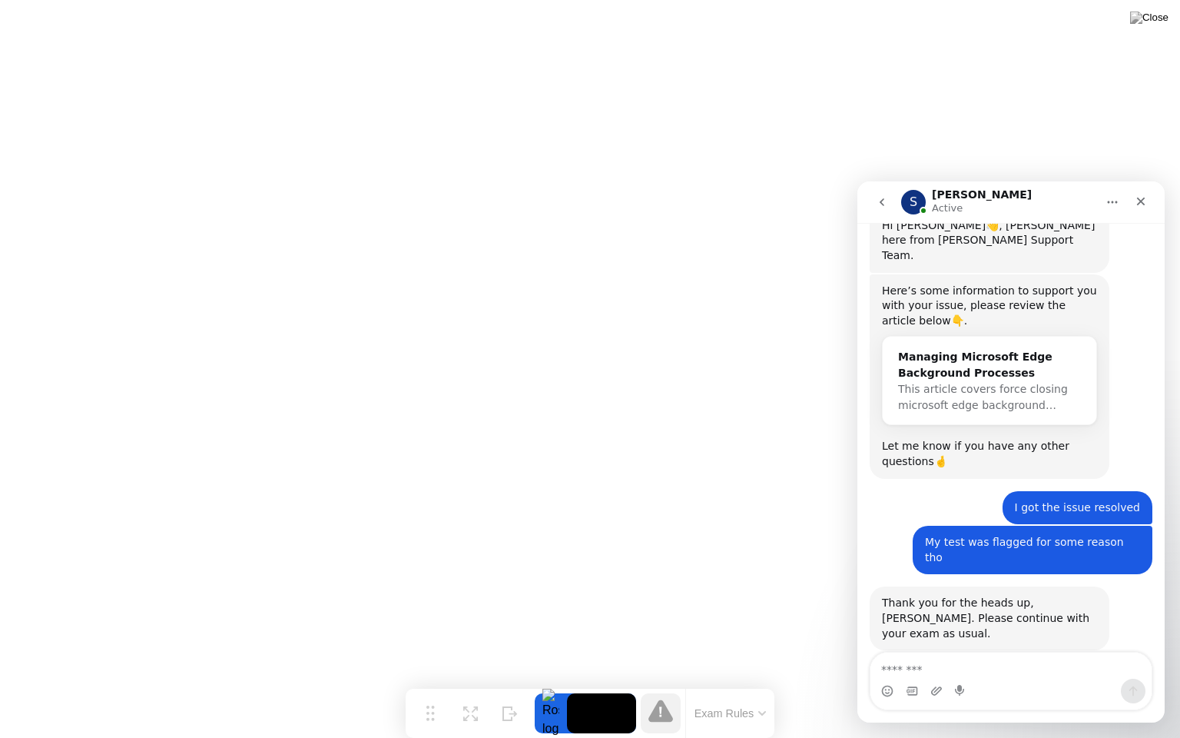
scroll to position [1090, 0]
click at [1139, 198] on icon "Close" at bounding box center [1141, 201] width 12 height 12
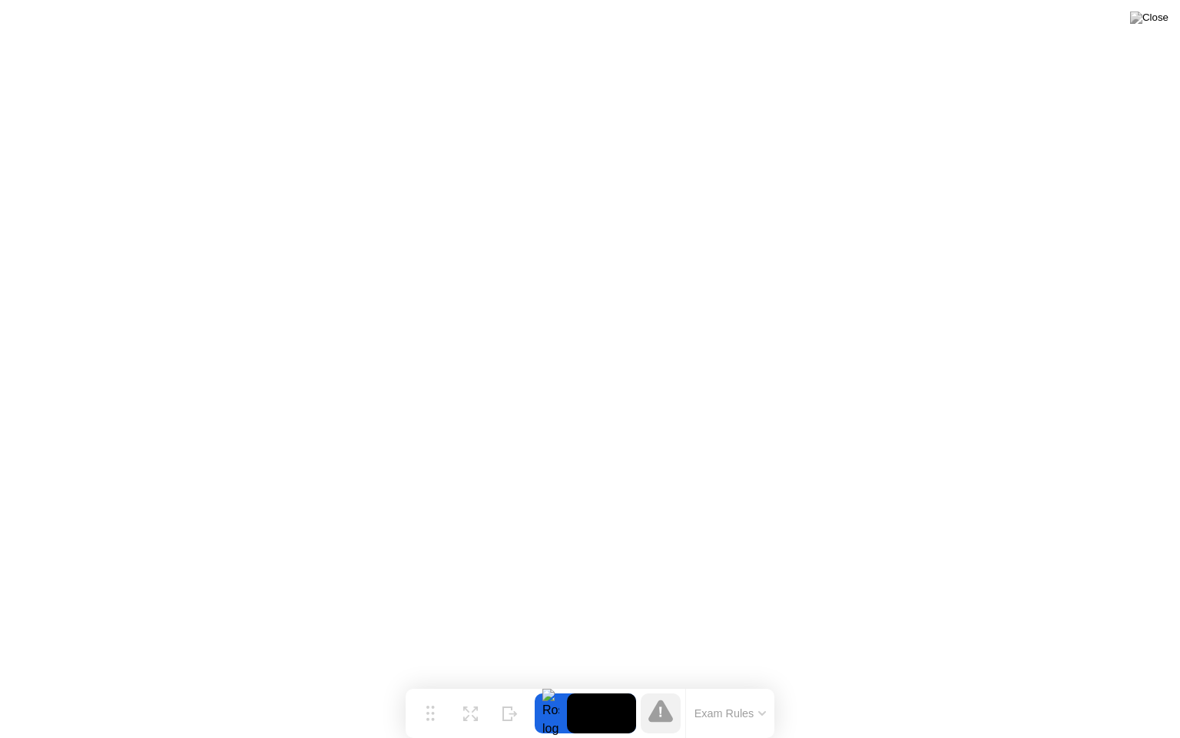
click at [753, 683] on button "Exam Rules" at bounding box center [730, 713] width 81 height 14
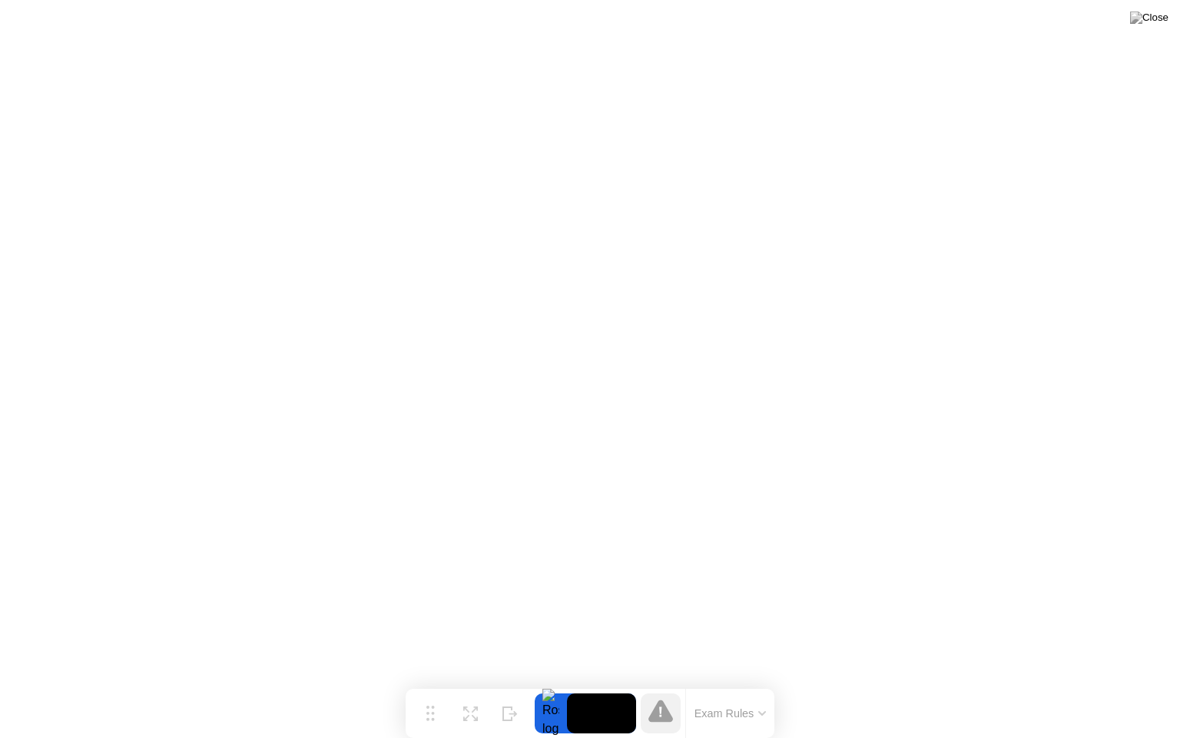
click at [661, 683] on icon at bounding box center [660, 711] width 3 height 11
click at [555, 683] on div at bounding box center [551, 713] width 32 height 40
click at [744, 683] on button "Exam Rules" at bounding box center [730, 713] width 81 height 14
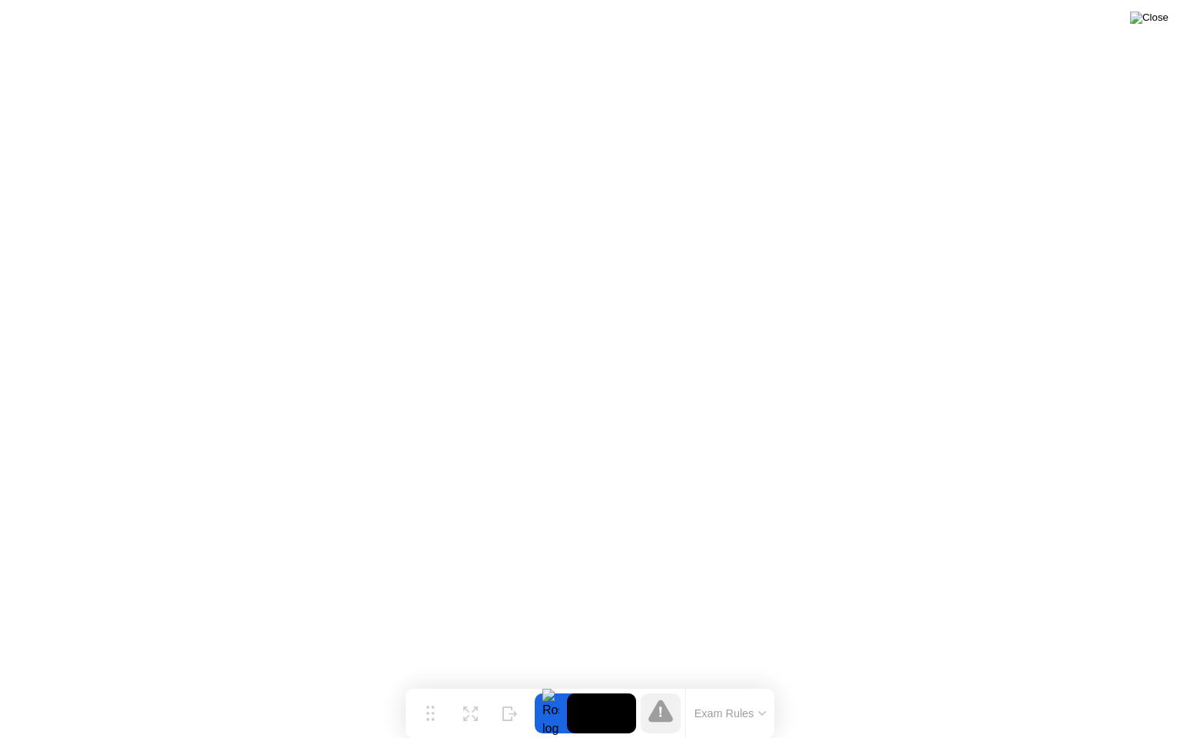
click at [1155, 21] on img at bounding box center [1149, 18] width 38 height 12
